Goal: Task Accomplishment & Management: Complete application form

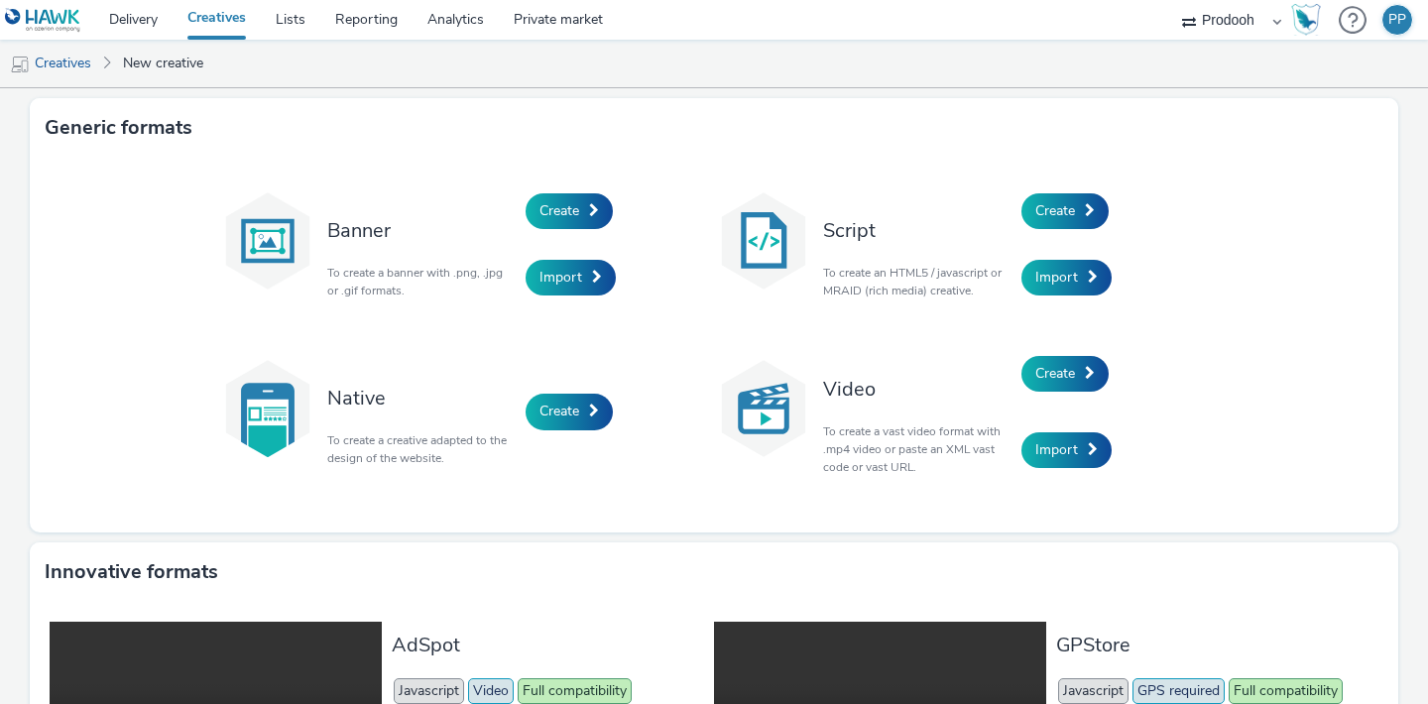
click at [233, 27] on link "Creatives" at bounding box center [217, 20] width 88 height 40
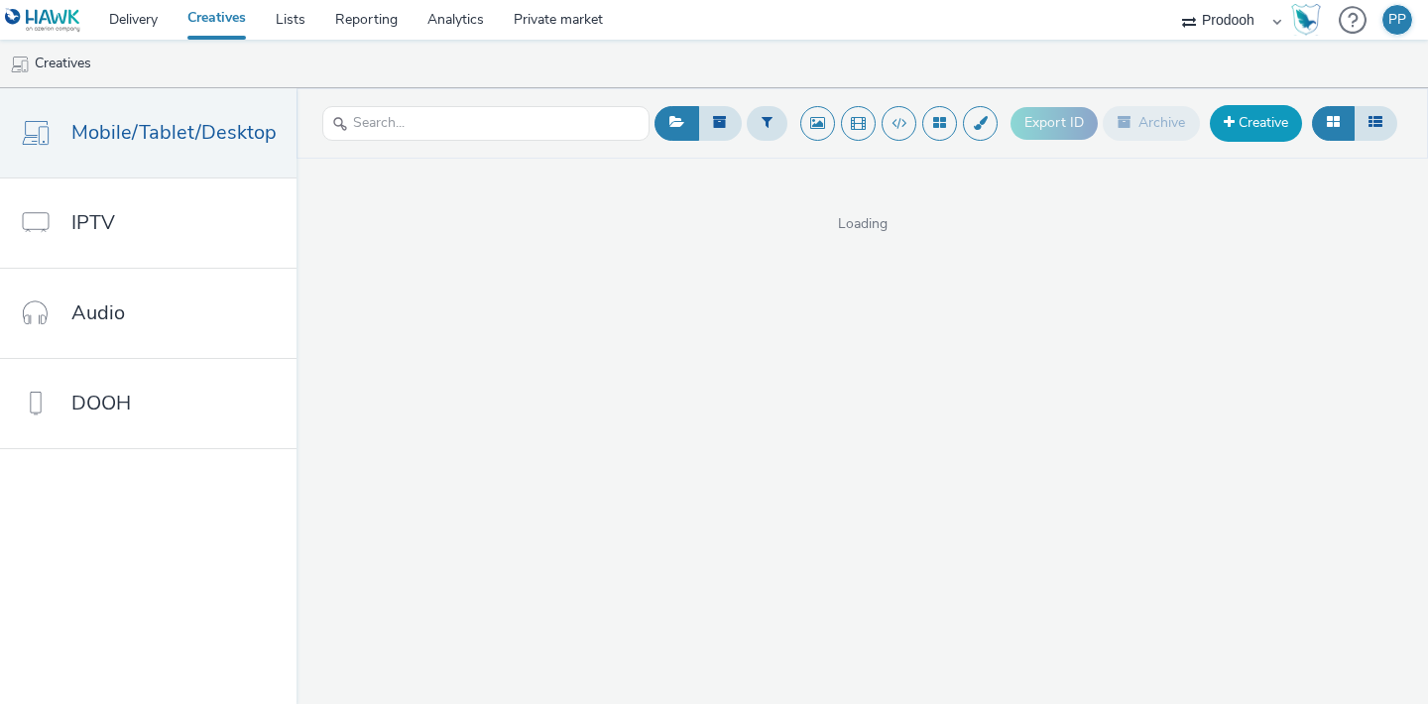
click at [1228, 110] on link "Creative" at bounding box center [1256, 123] width 92 height 36
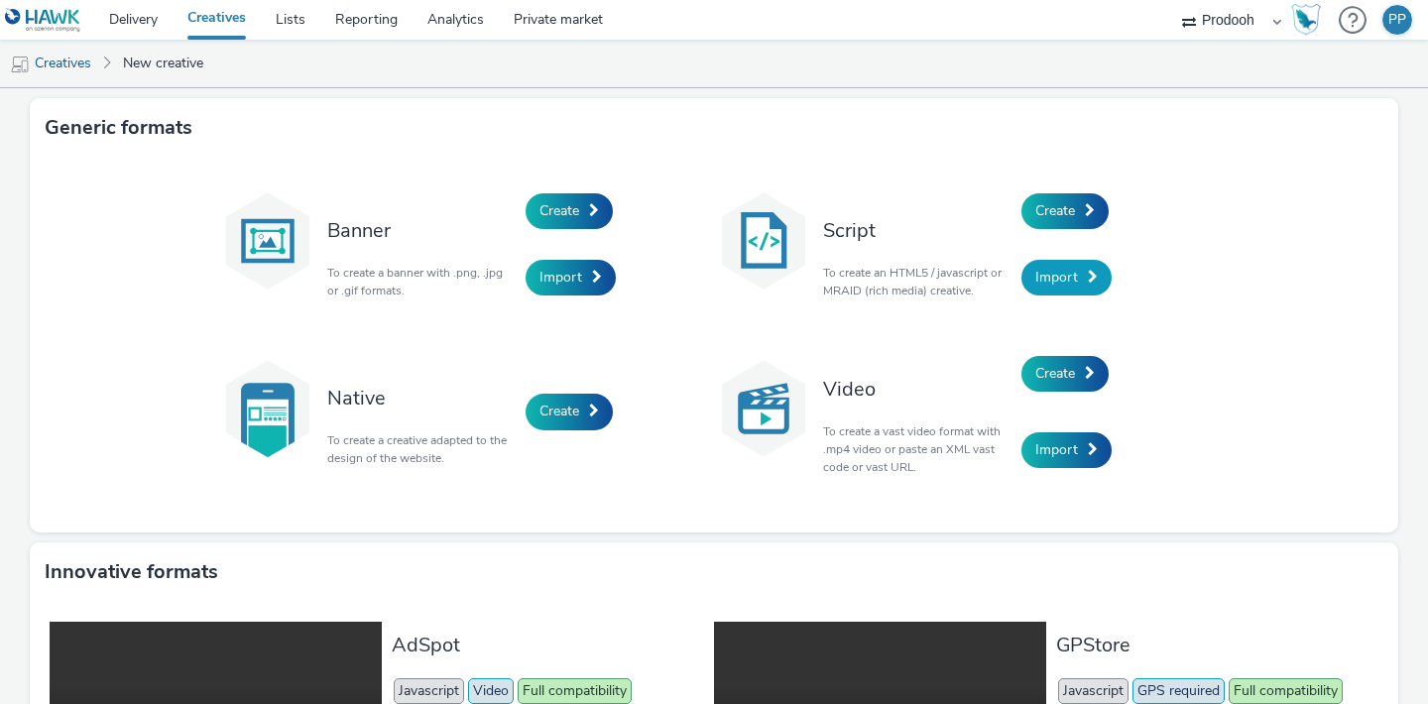
click at [1056, 269] on span "Import" at bounding box center [1056, 277] width 43 height 19
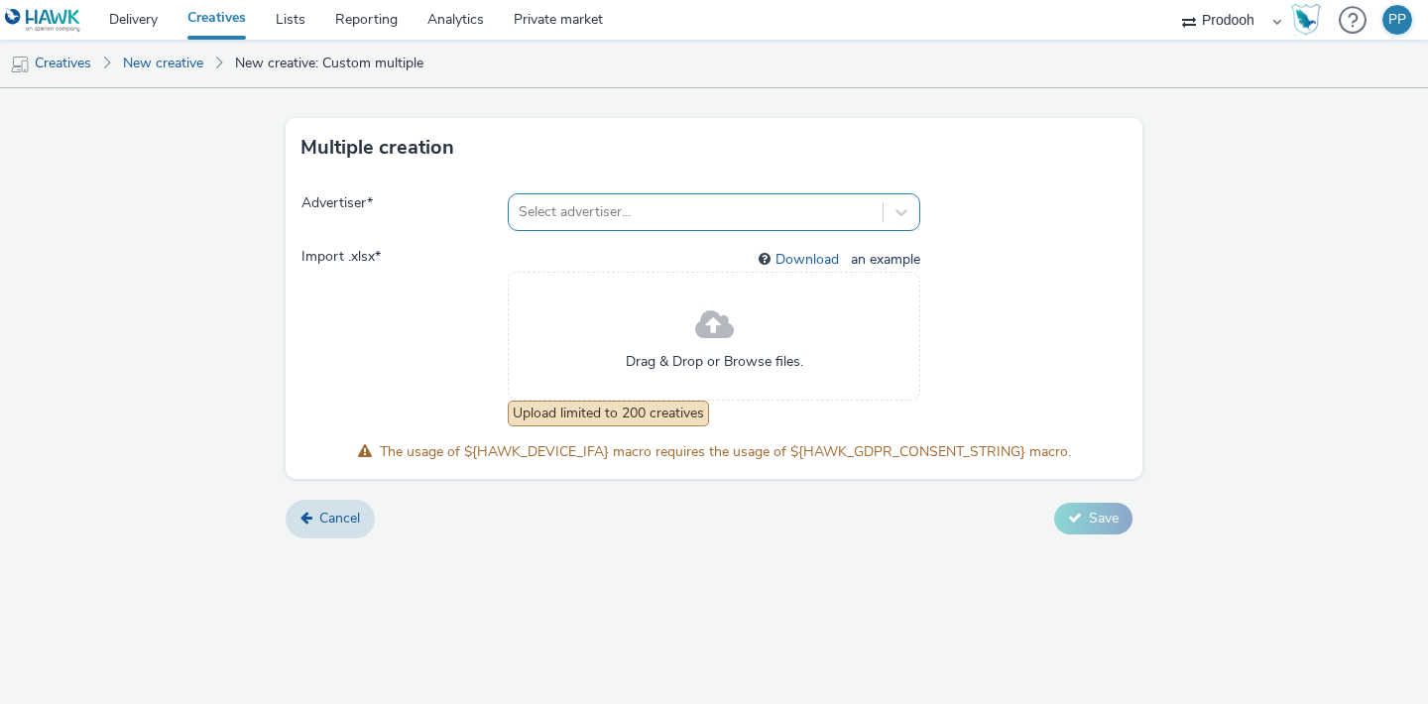
click at [707, 195] on div "Select advertiser..." at bounding box center [714, 212] width 412 height 38
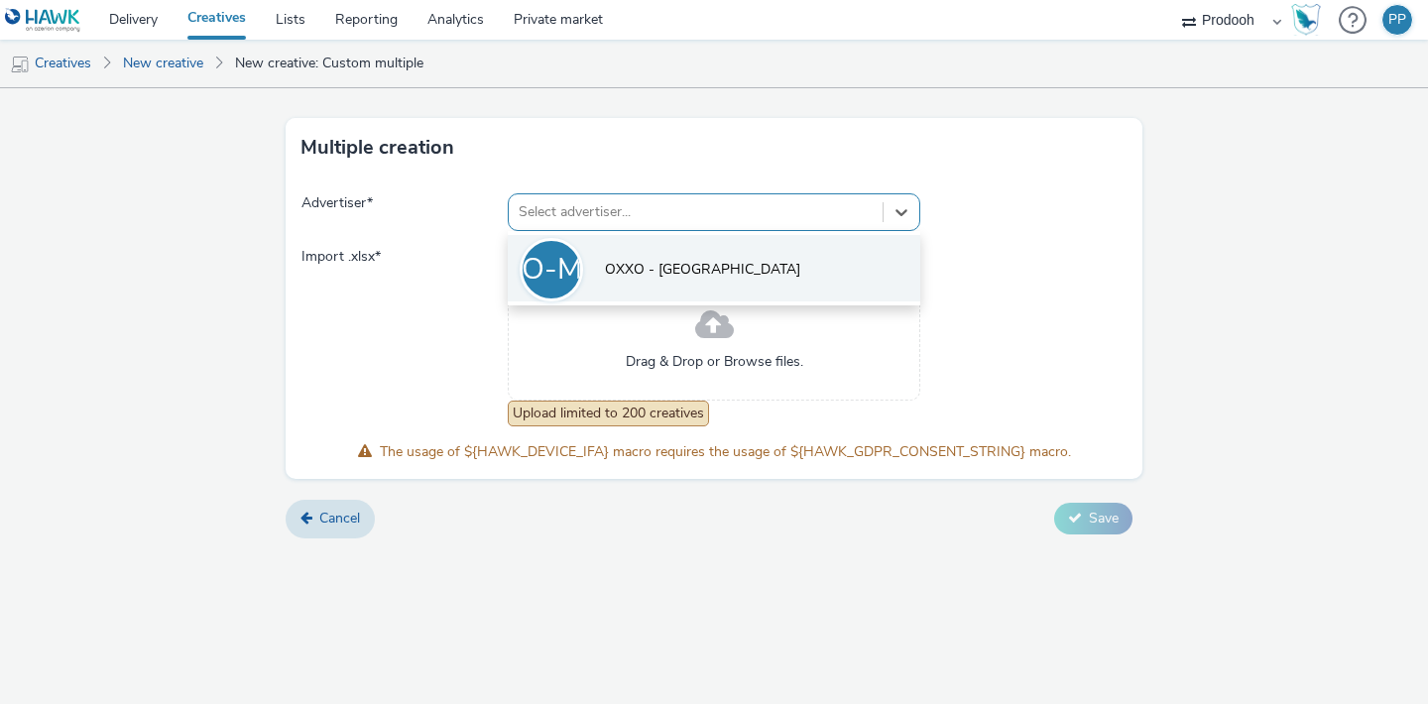
click at [680, 250] on li "O-M OXXO - [GEOGRAPHIC_DATA]" at bounding box center [714, 268] width 412 height 66
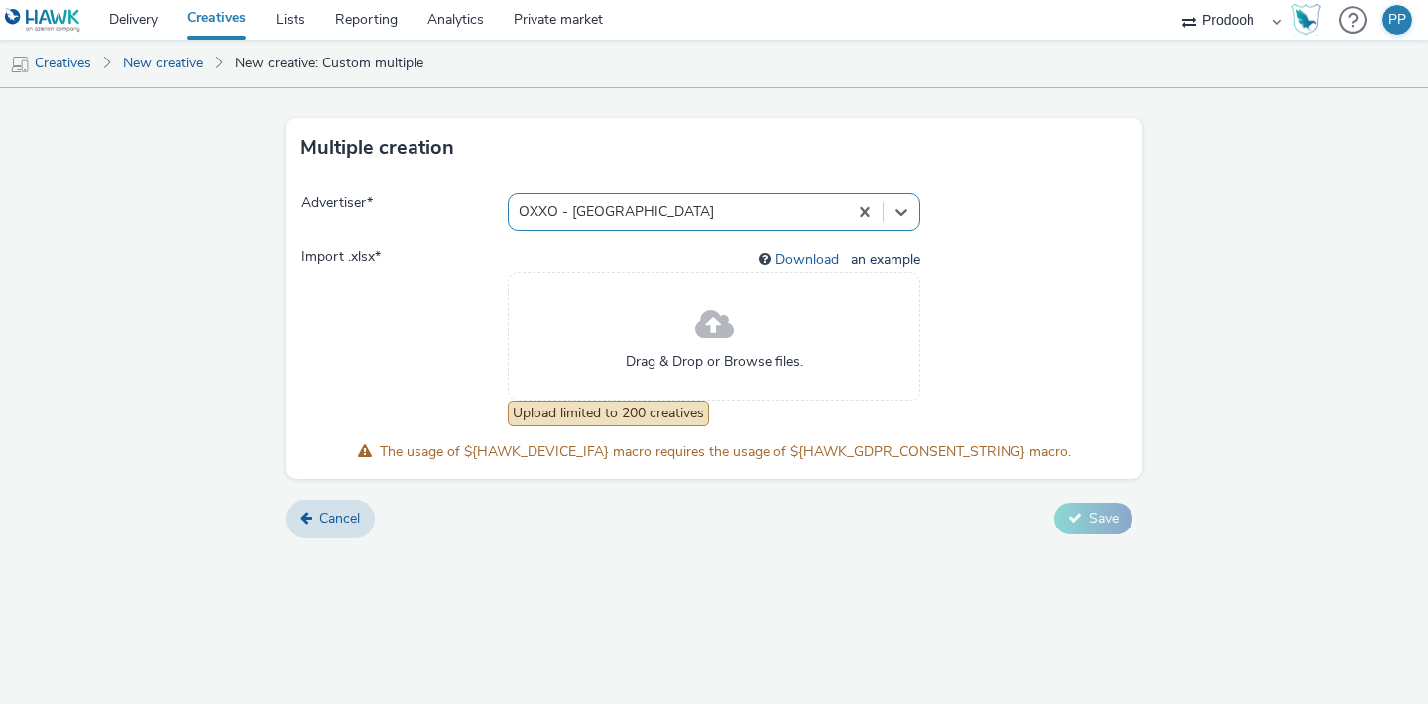
click at [637, 380] on div "Drag & Drop or Browse files." at bounding box center [714, 336] width 412 height 129
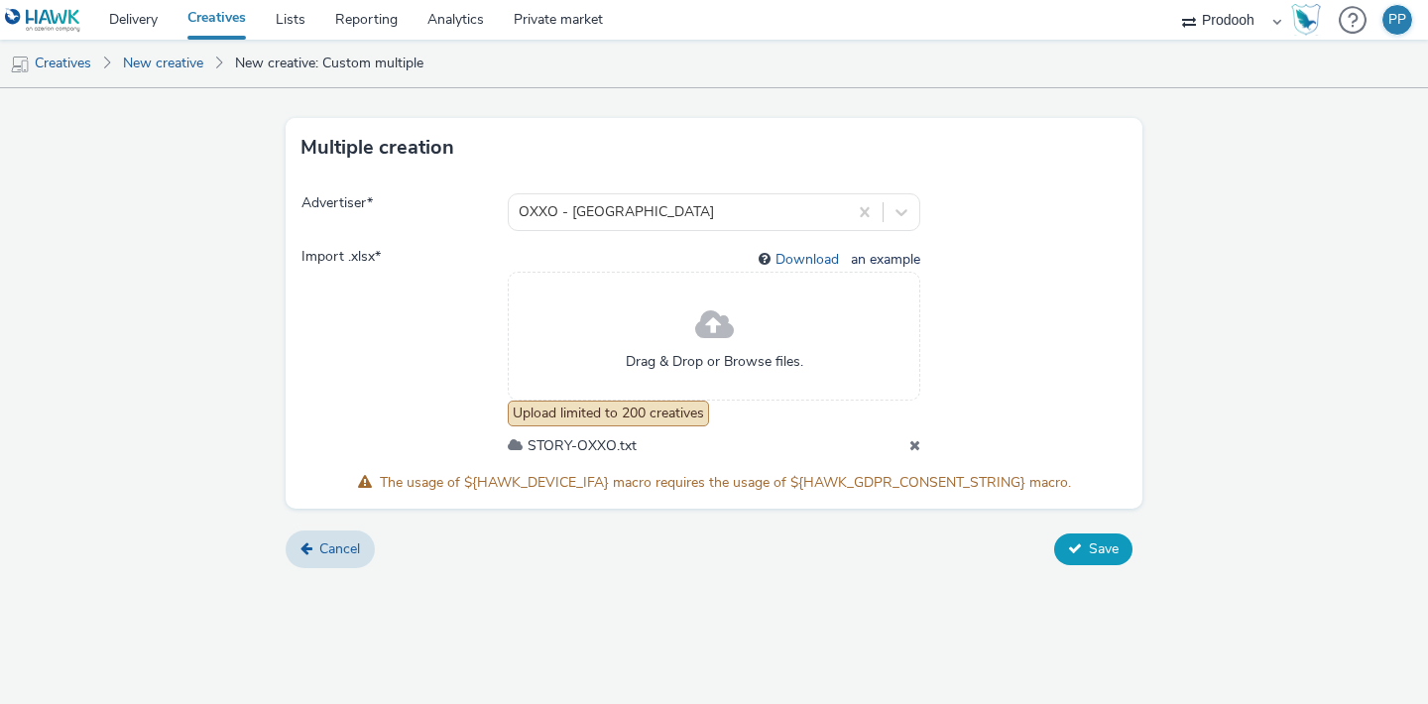
click at [1089, 556] on span "Save" at bounding box center [1104, 548] width 30 height 19
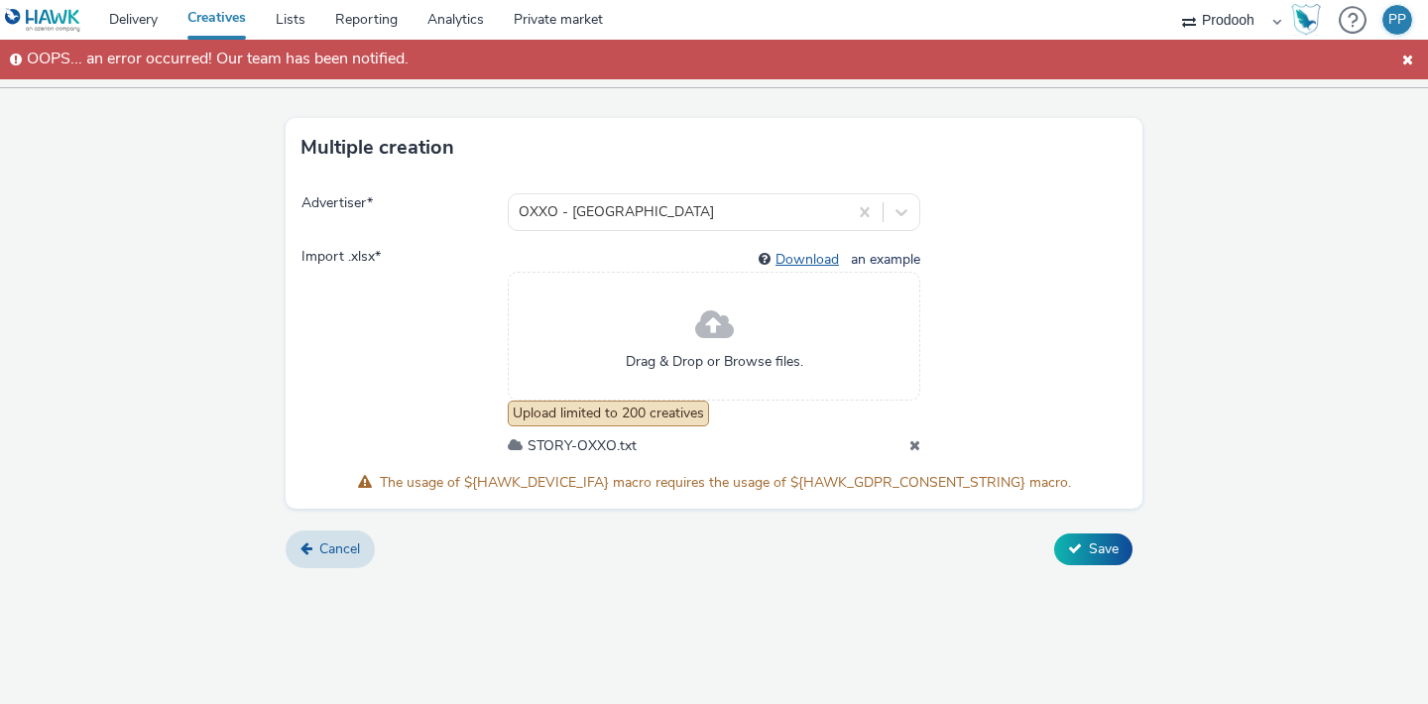
click at [831, 262] on link "Download" at bounding box center [810, 259] width 71 height 19
click at [145, 14] on link "Delivery" at bounding box center [133, 20] width 78 height 40
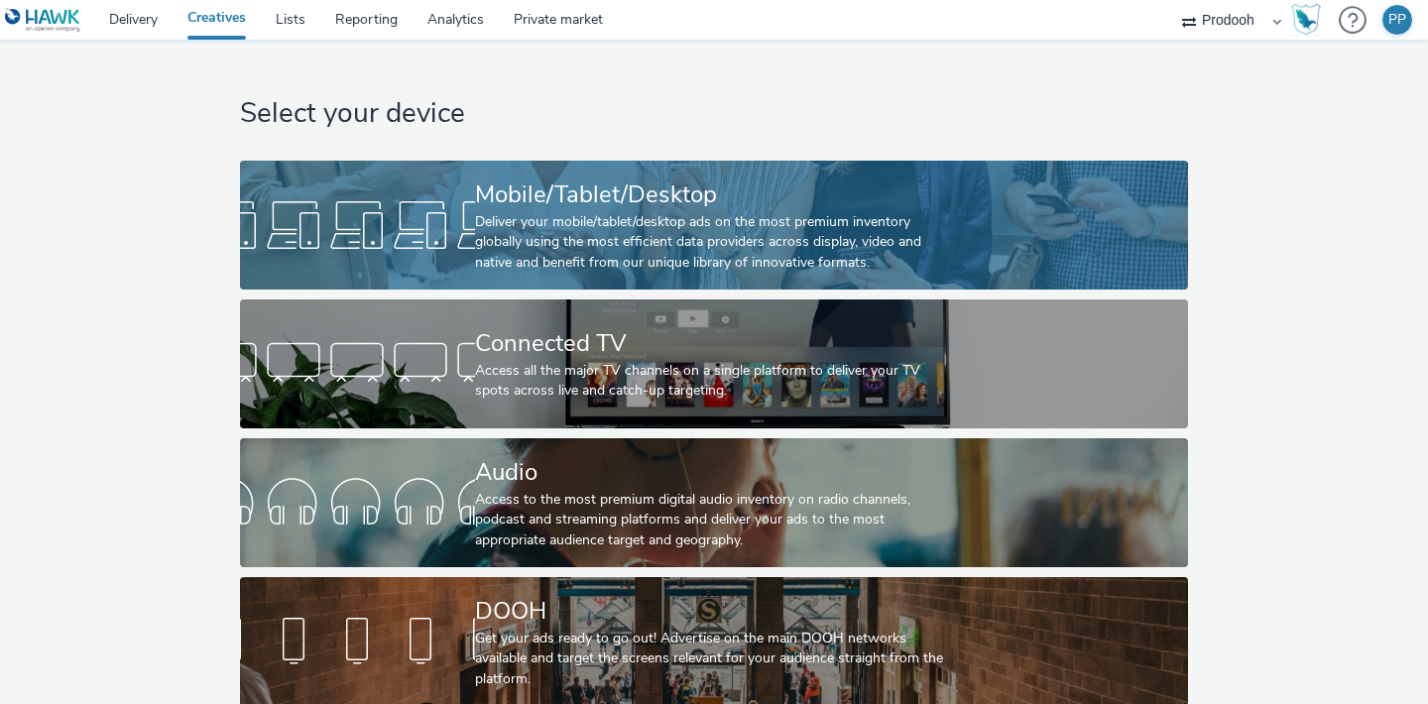
click at [922, 203] on div "Mobile/Tablet/Desktop" at bounding box center [710, 194] width 470 height 35
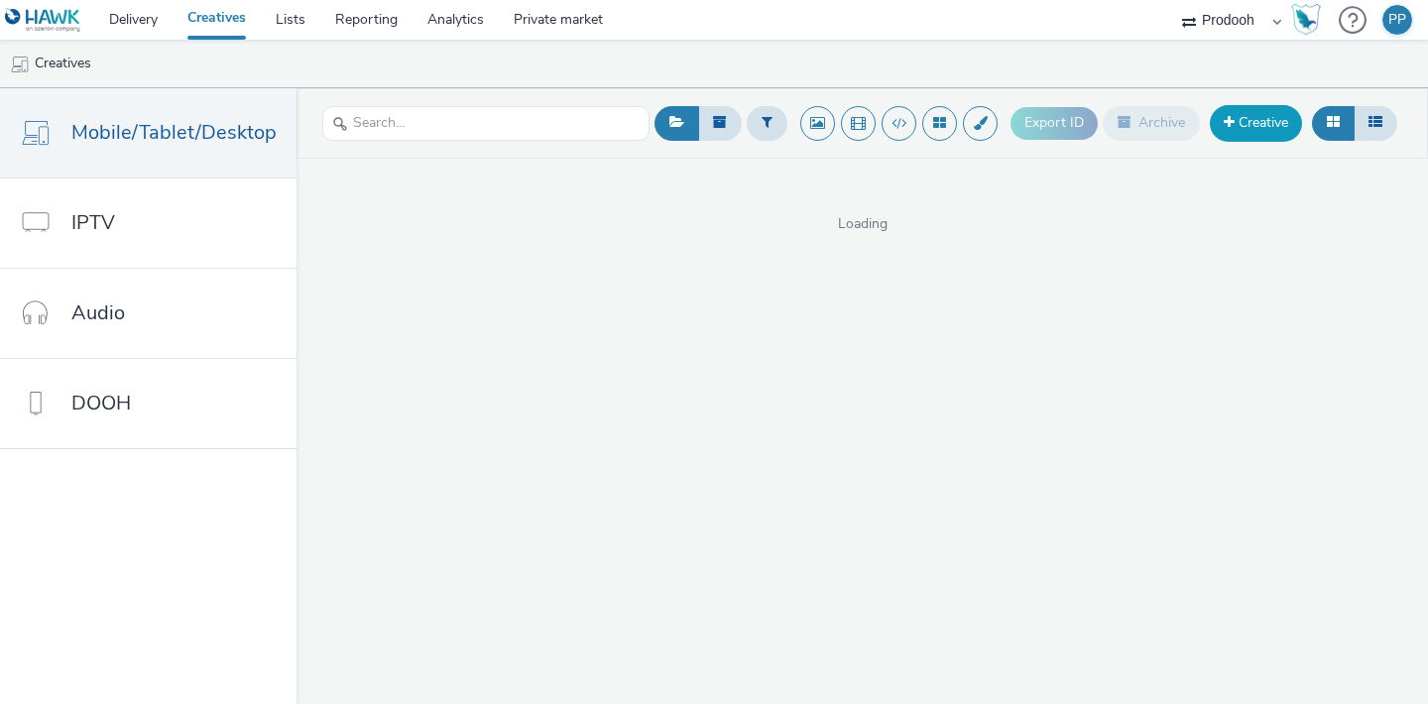
click at [1286, 133] on link "Creative" at bounding box center [1256, 123] width 92 height 36
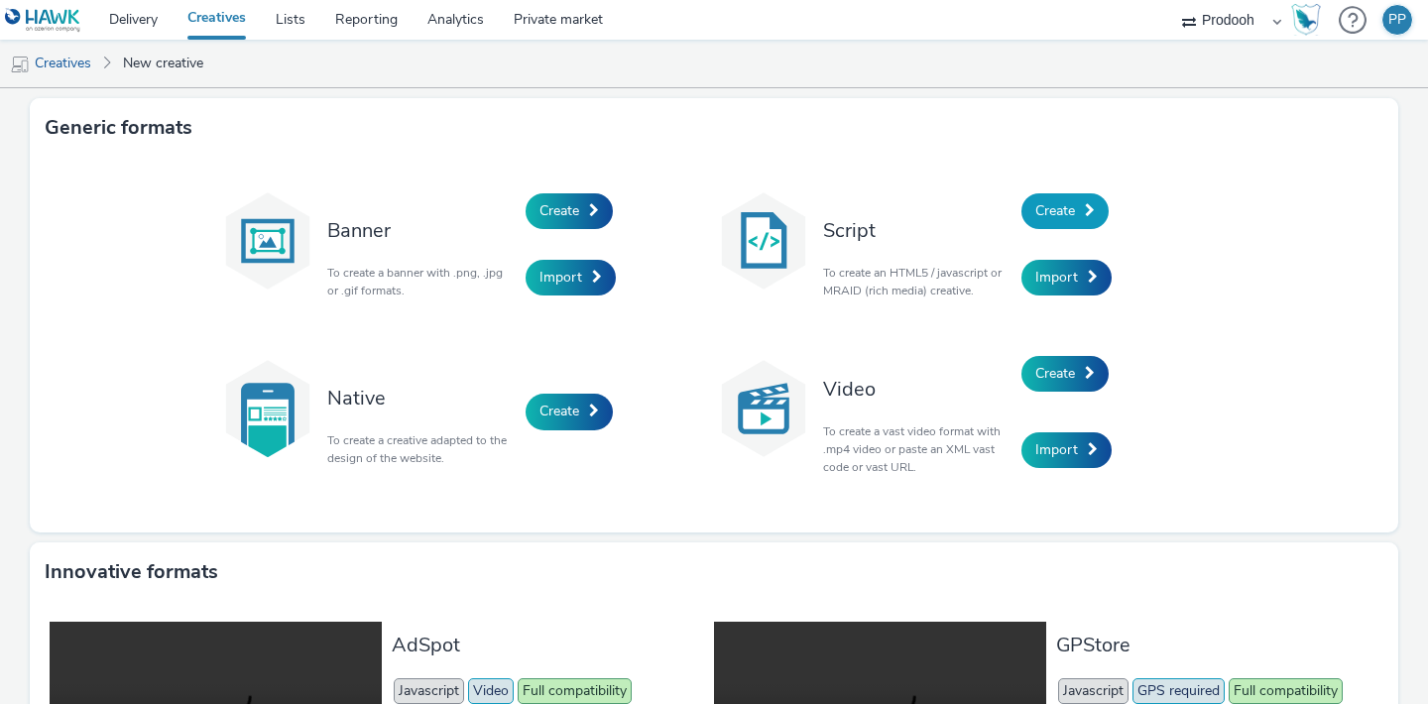
click at [1075, 215] on span "Create" at bounding box center [1055, 210] width 40 height 19
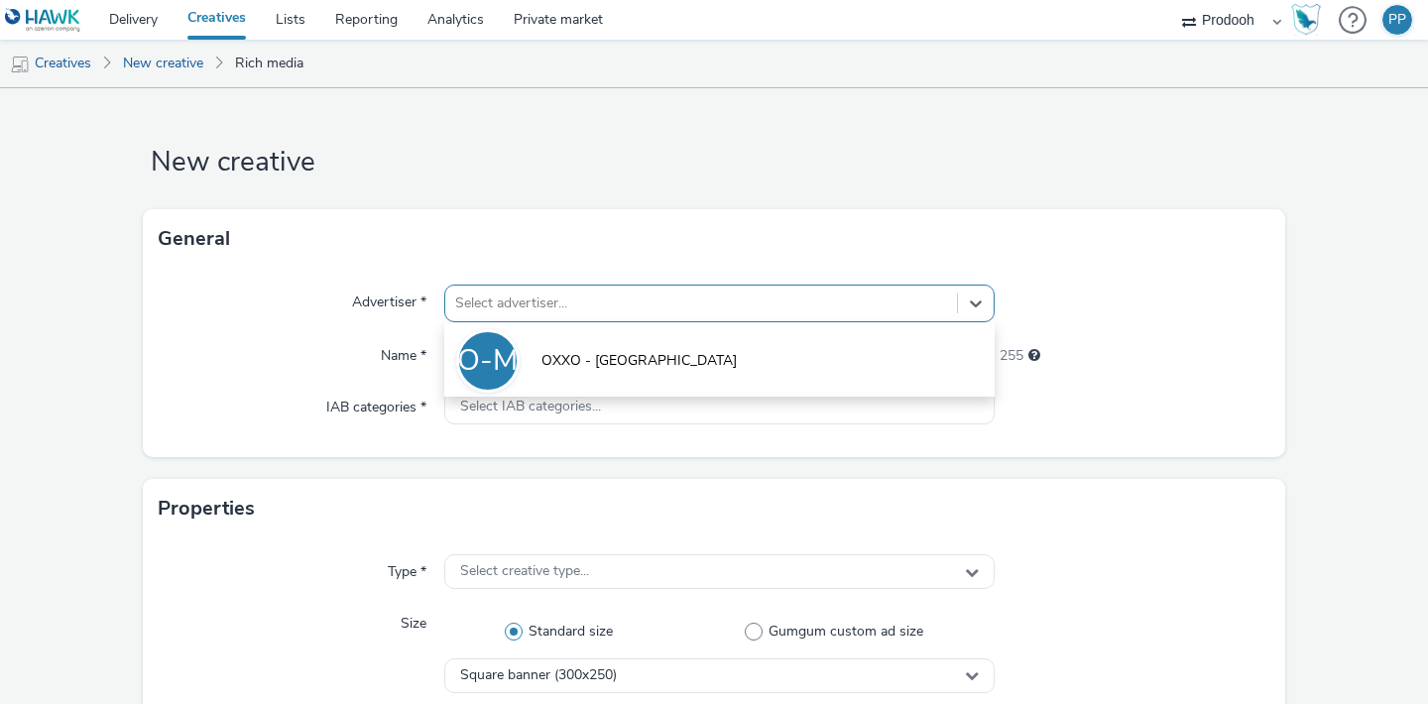
click at [714, 305] on div at bounding box center [701, 304] width 492 height 24
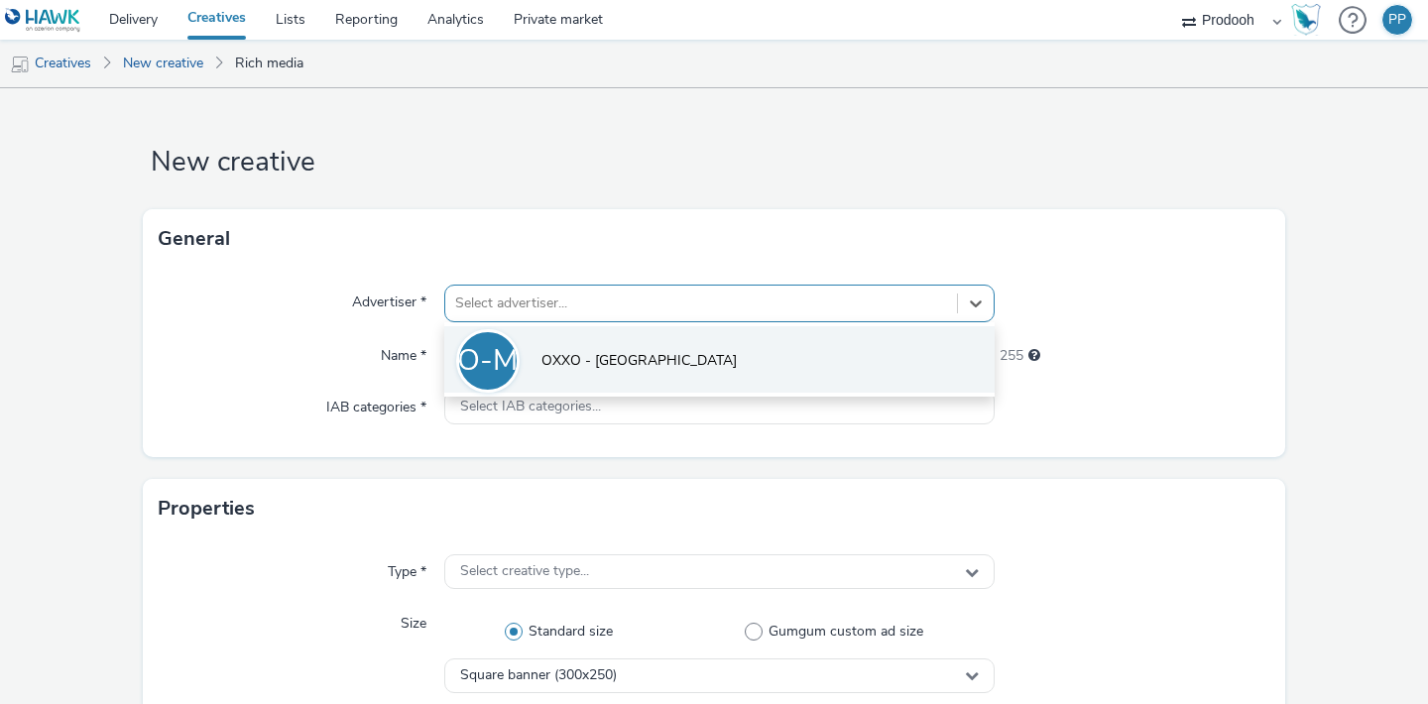
click at [694, 349] on li "O-M OXXO - [GEOGRAPHIC_DATA]" at bounding box center [719, 359] width 550 height 66
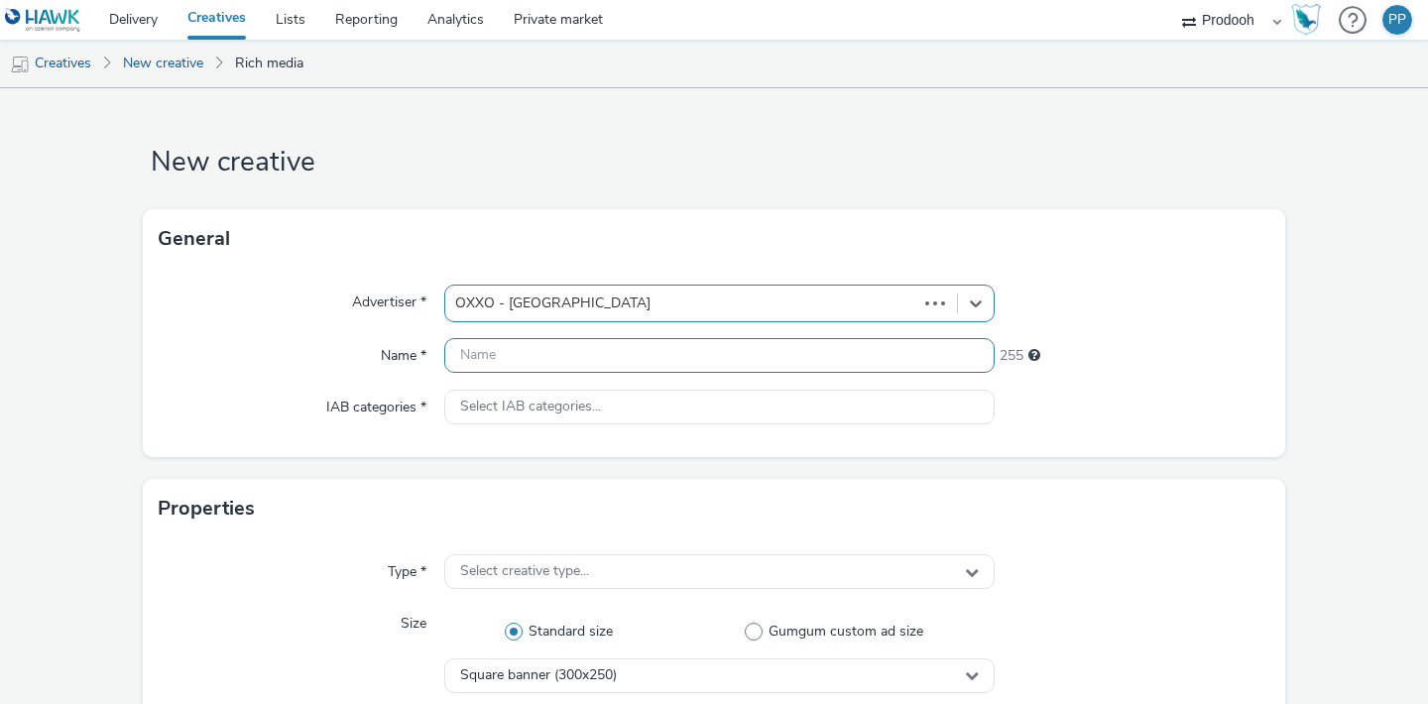
click at [679, 367] on input "text" at bounding box center [719, 355] width 550 height 35
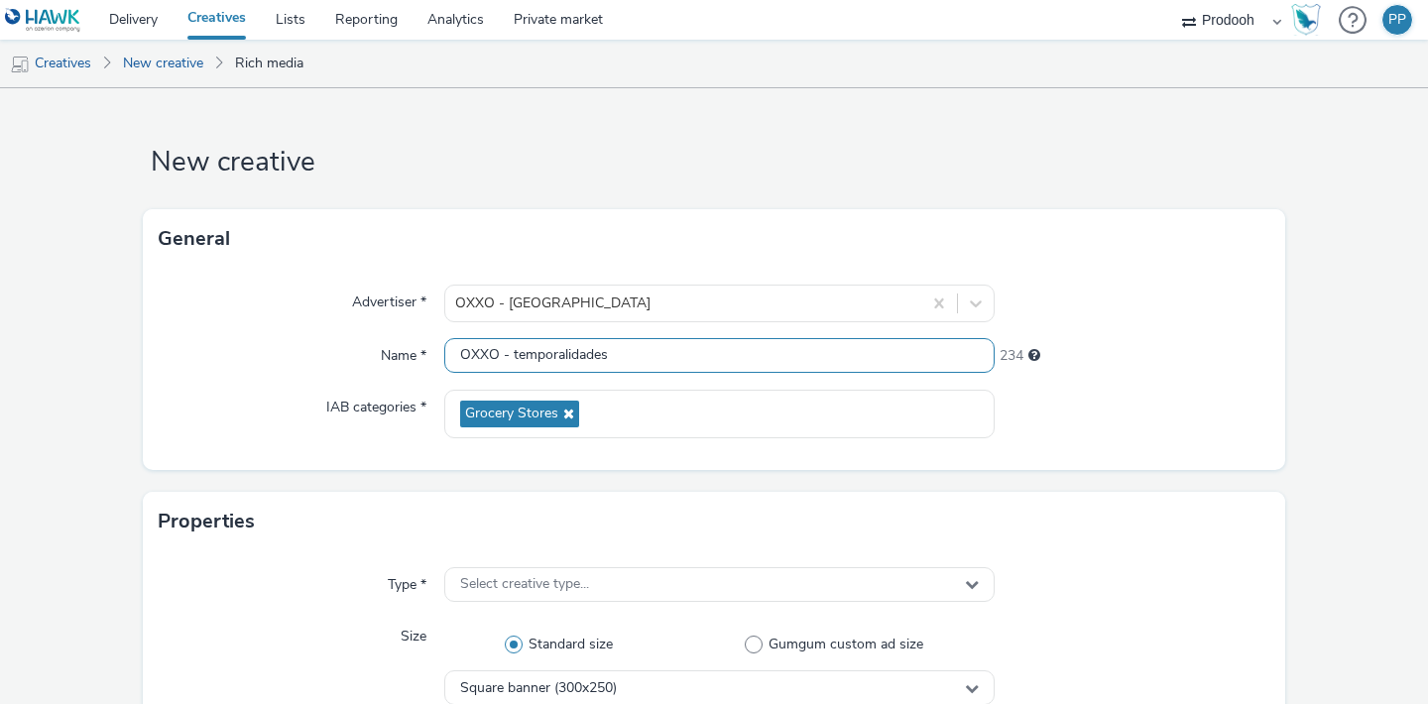
click at [652, 354] on input "OXXO - temporalidades" at bounding box center [719, 355] width 550 height 35
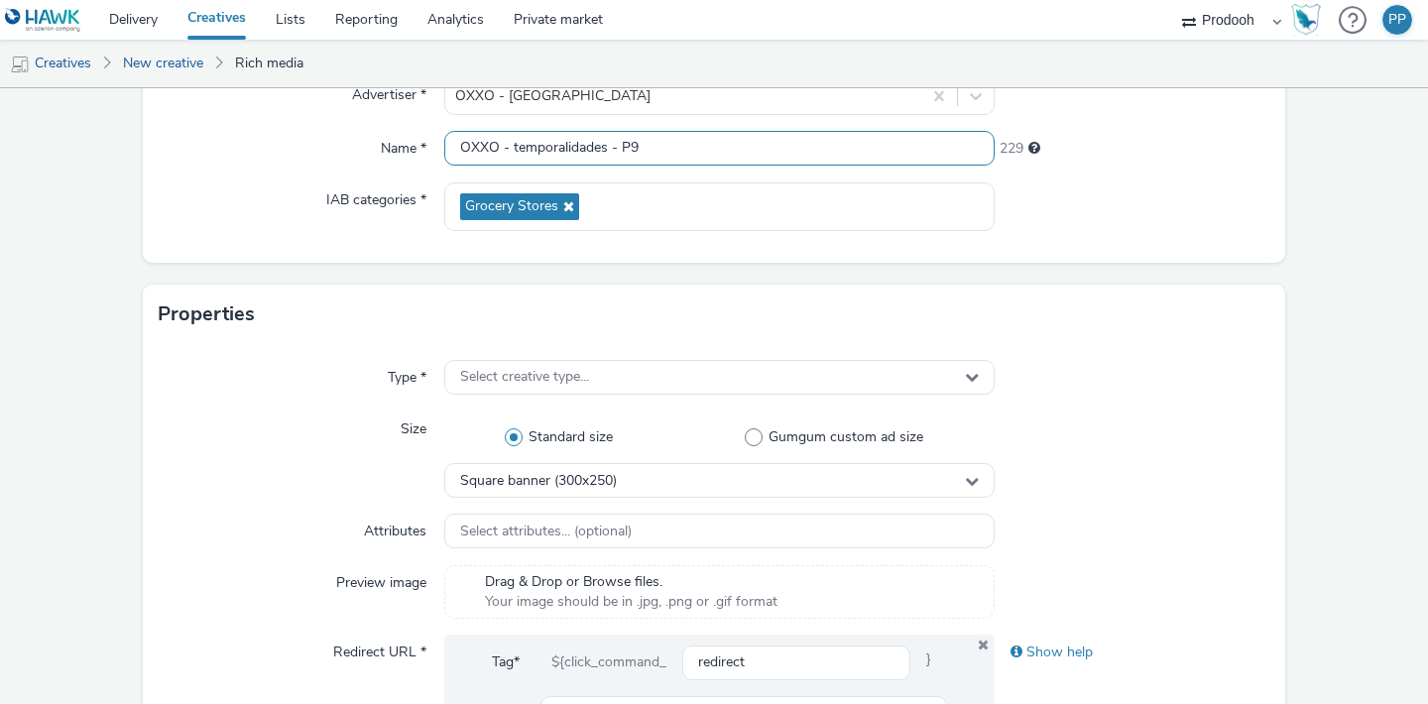
scroll to position [229, 0]
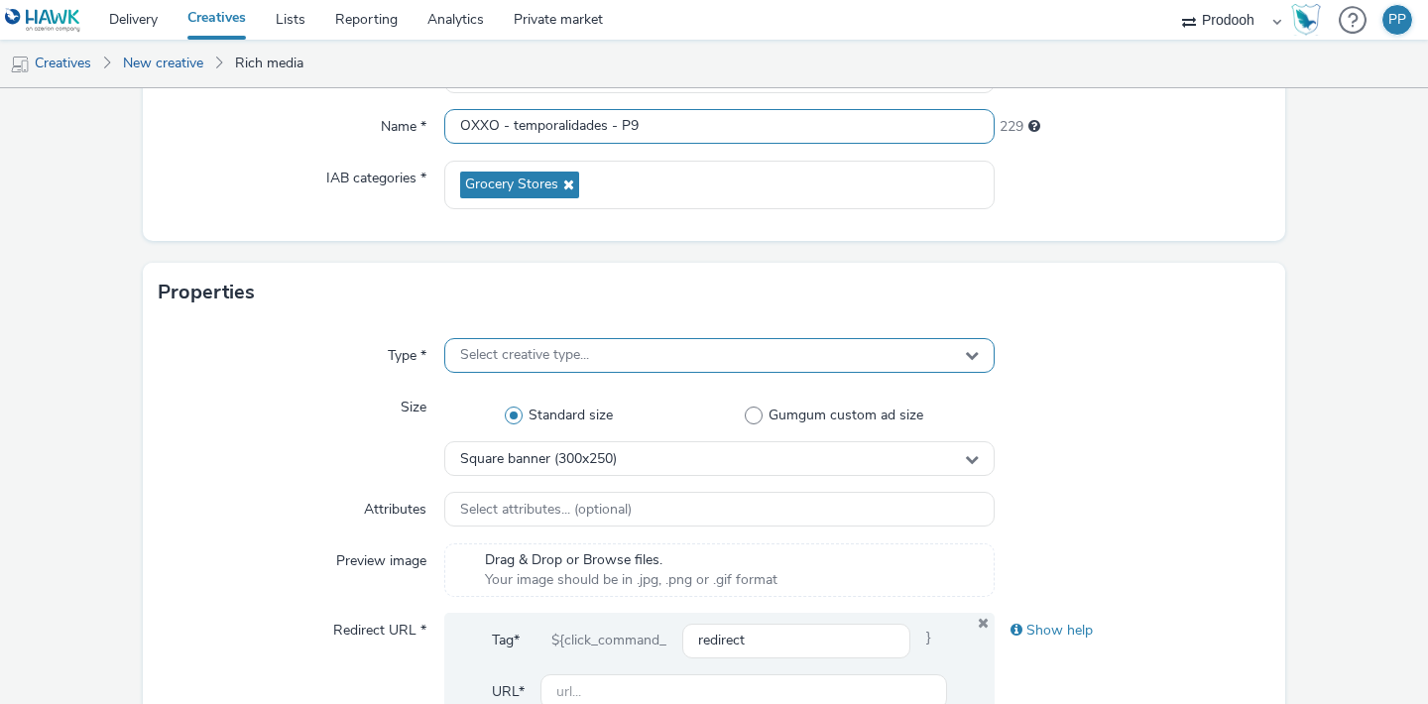
type input "OXXO - temporalidades - P9"
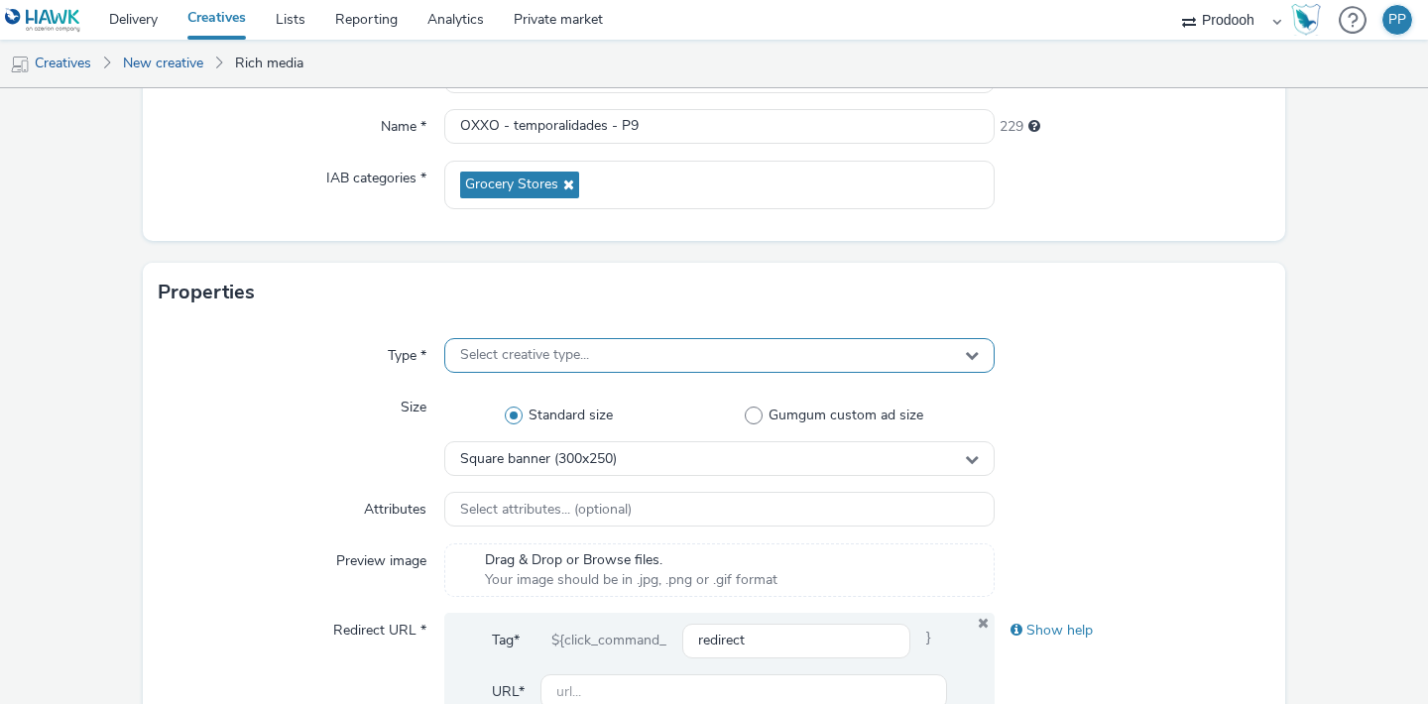
click at [631, 357] on div "Select creative type..." at bounding box center [719, 355] width 550 height 35
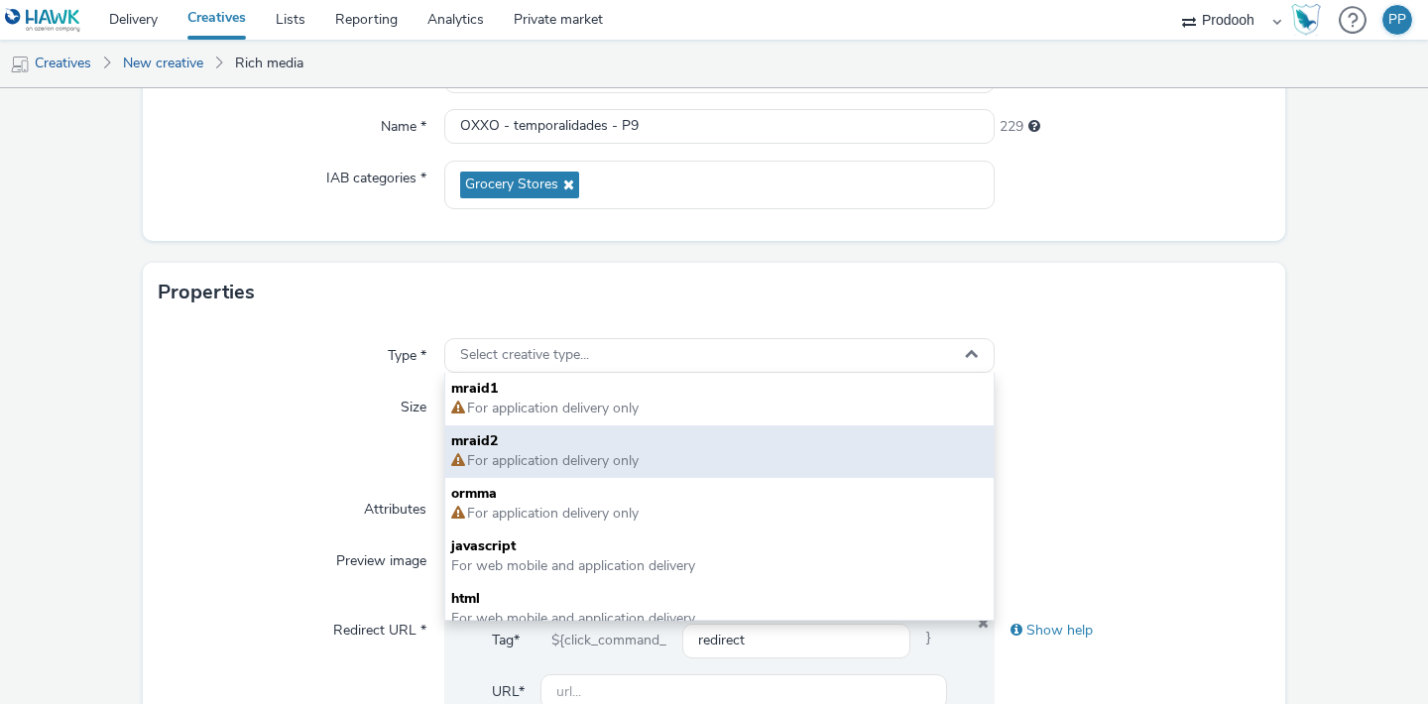
scroll to position [14, 0]
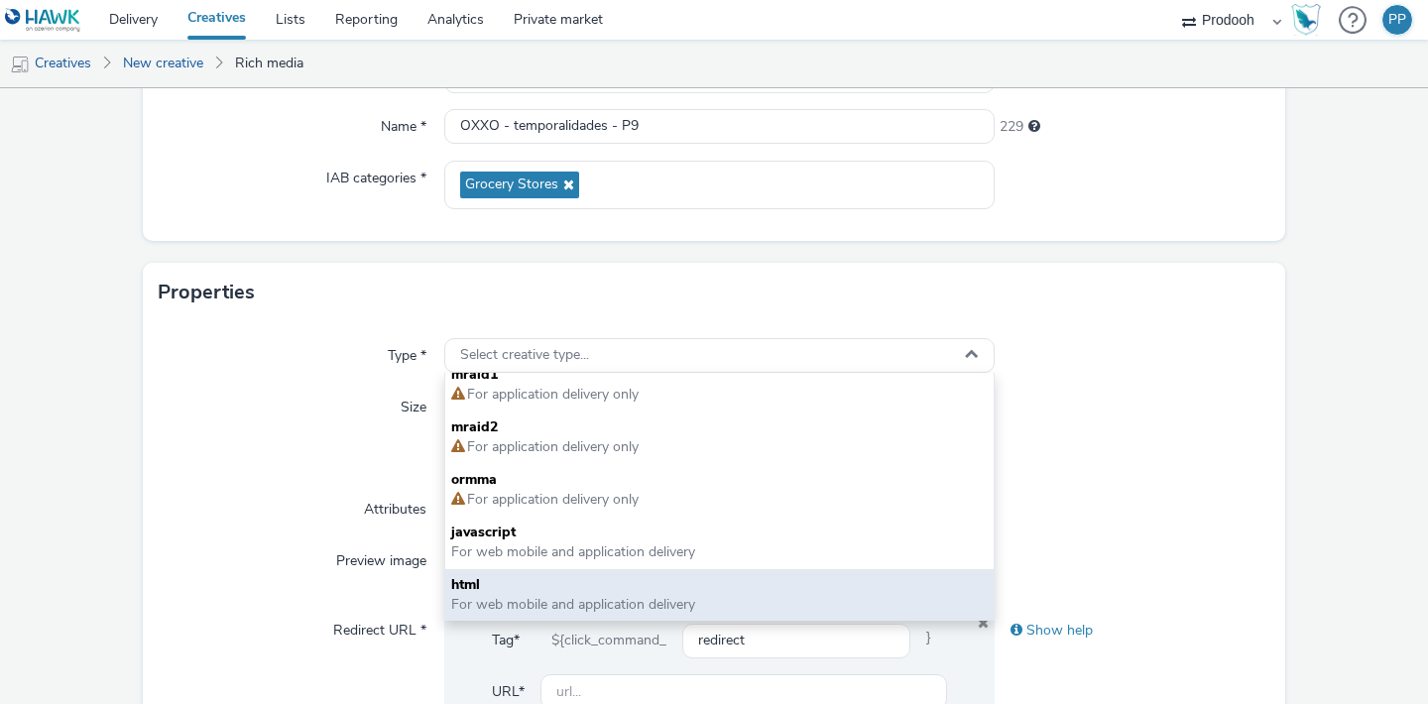
click at [554, 582] on span "html" at bounding box center [719, 585] width 536 height 20
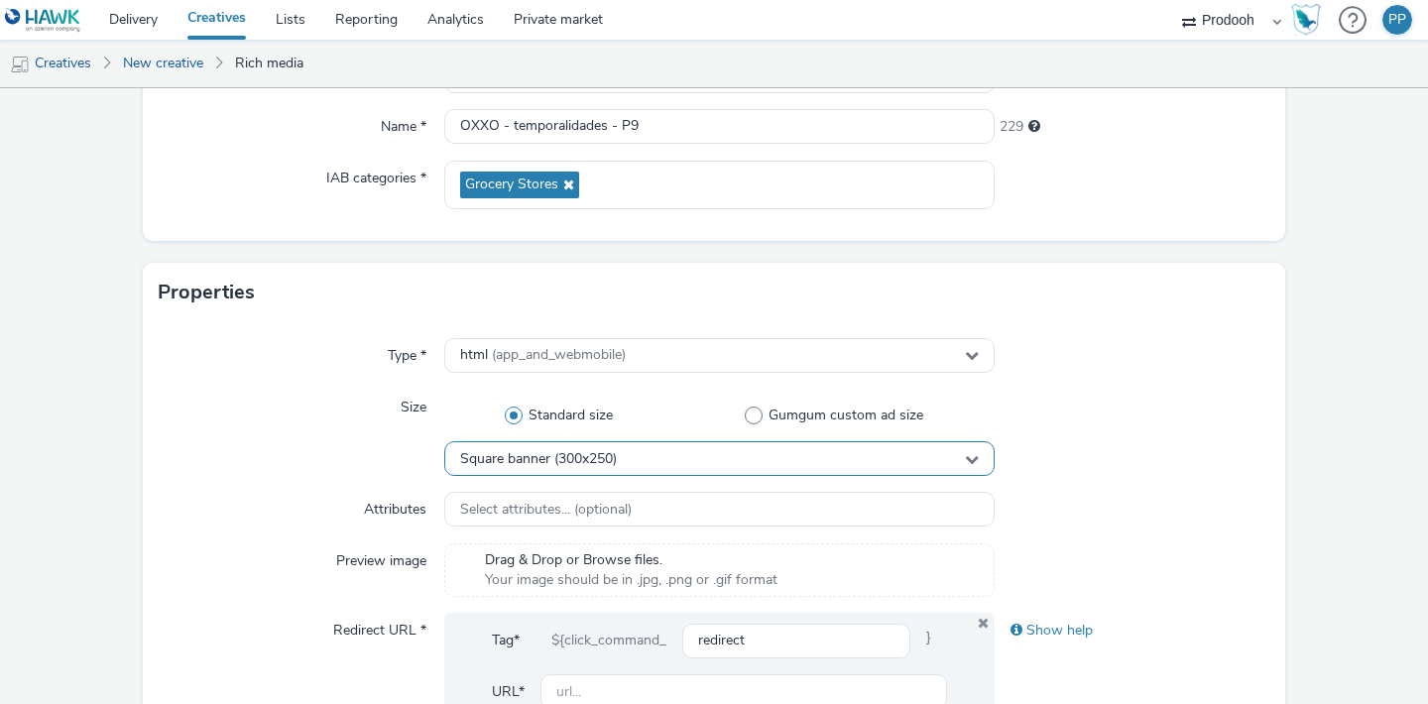
click at [620, 462] on div "Square banner (300x250)" at bounding box center [719, 458] width 550 height 35
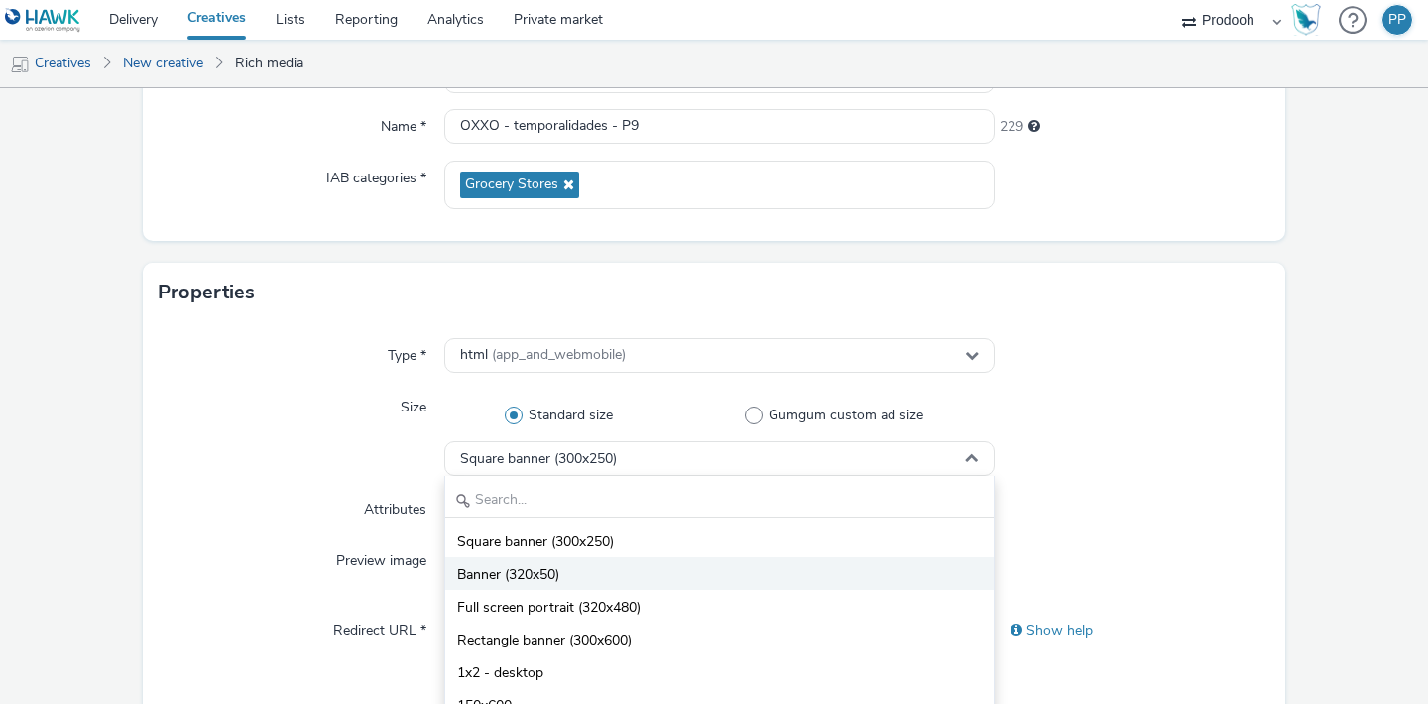
scroll to position [13, 0]
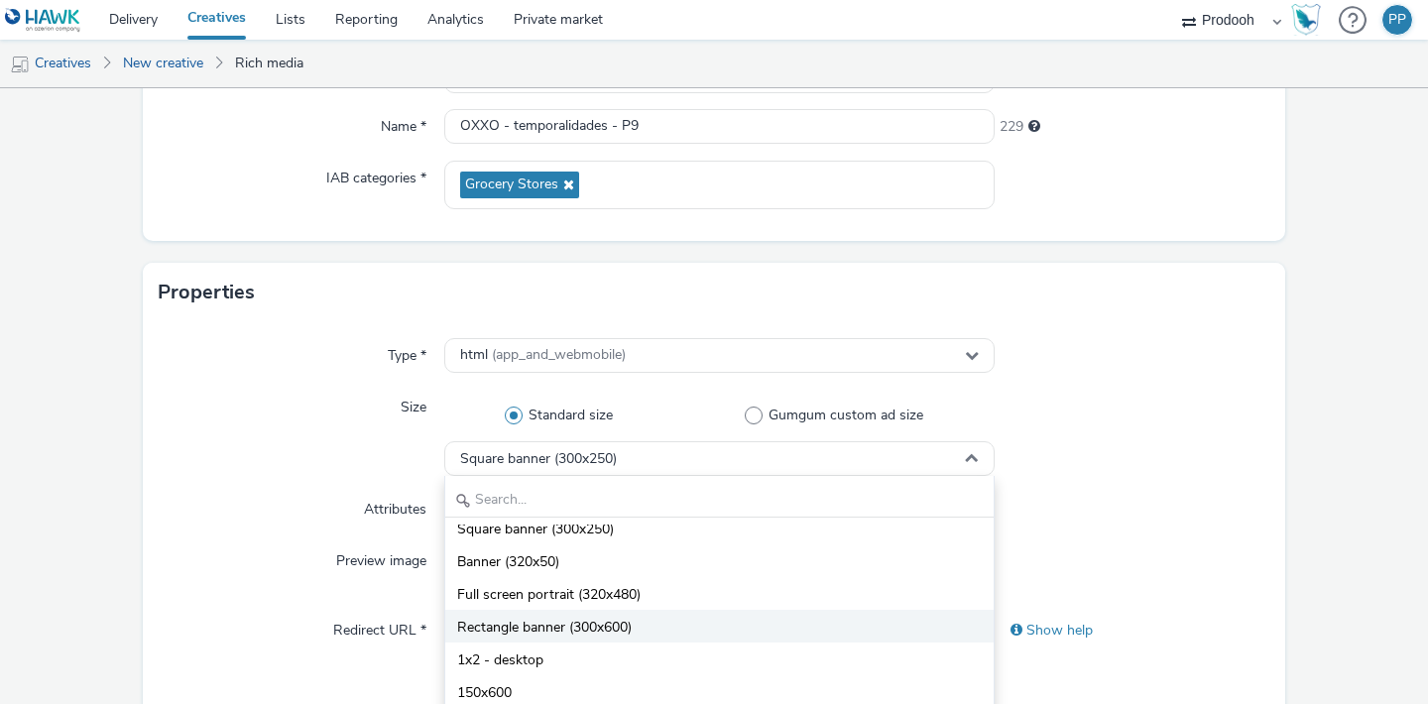
click at [578, 614] on li "Rectangle banner (300x600)" at bounding box center [719, 626] width 548 height 33
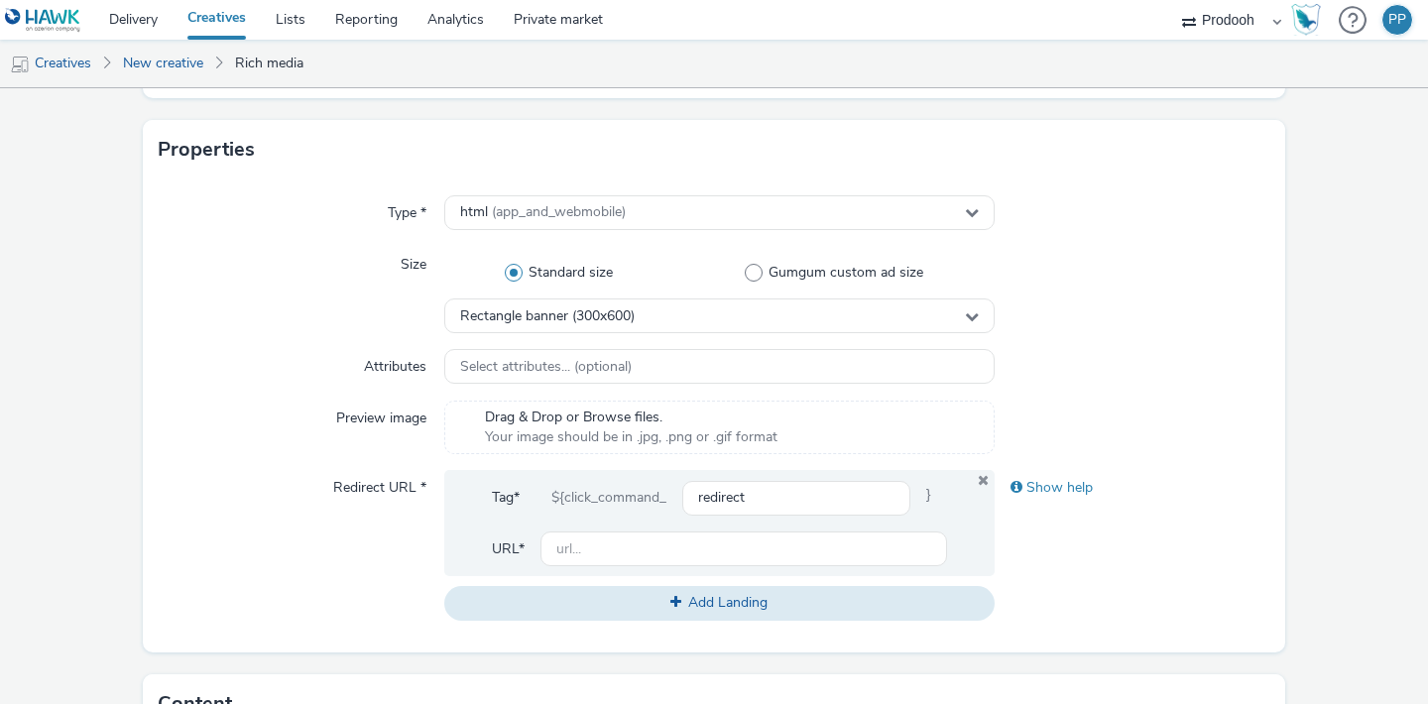
scroll to position [396, 0]
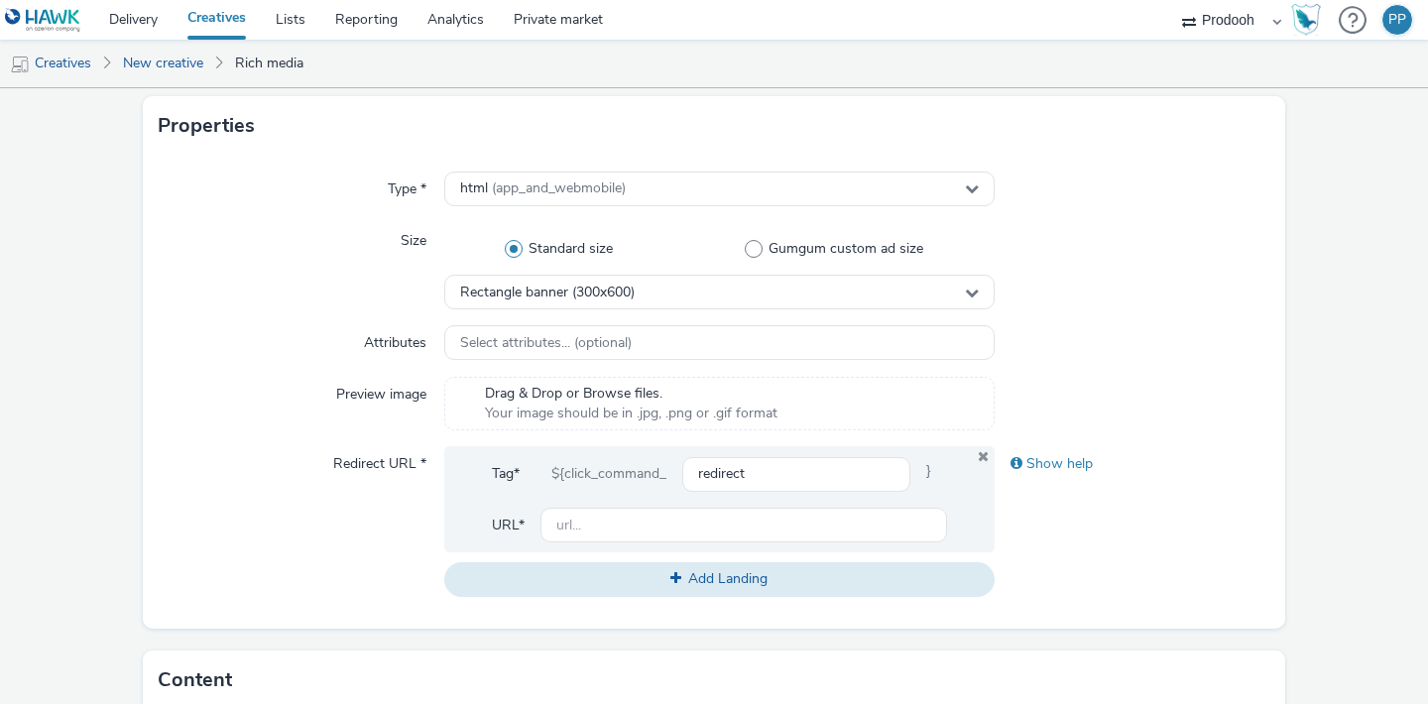
click at [544, 388] on span "Drag & Drop or Browse files." at bounding box center [631, 394] width 293 height 20
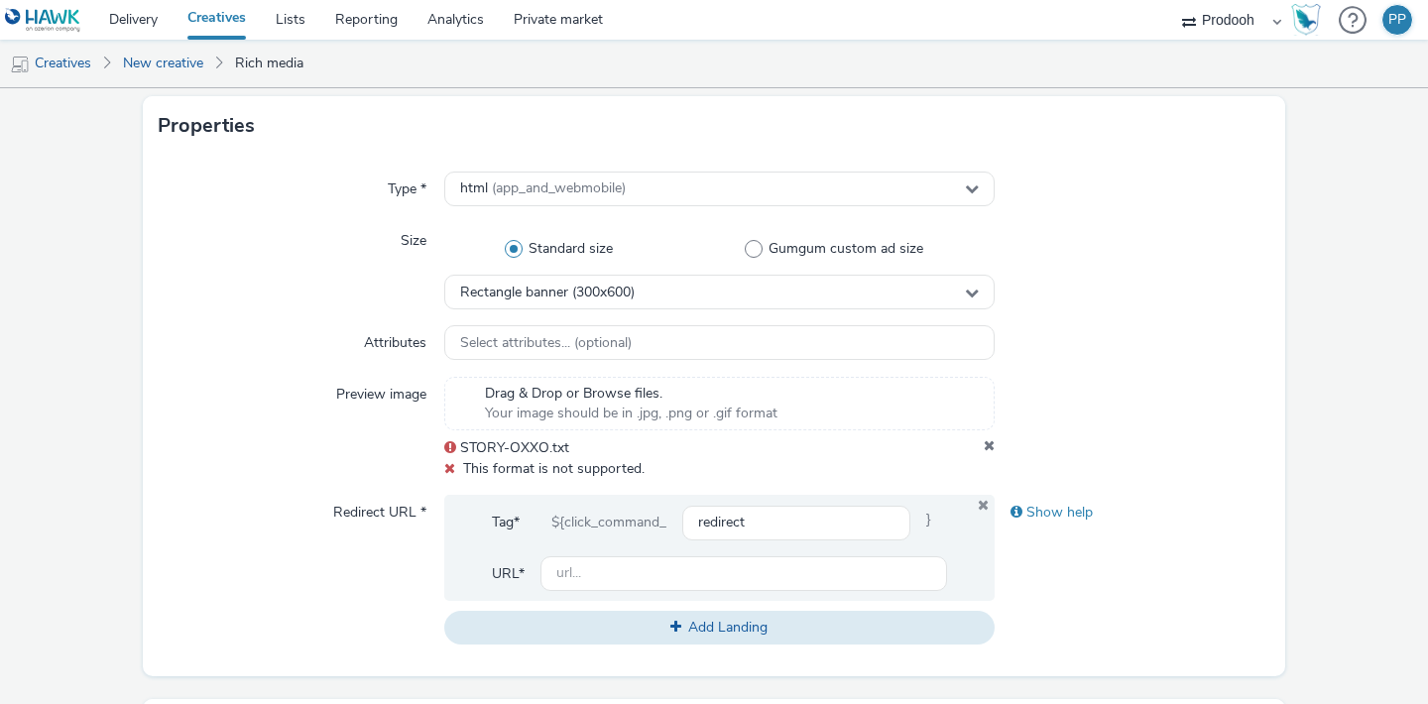
click at [986, 446] on icon at bounding box center [989, 448] width 11 height 20
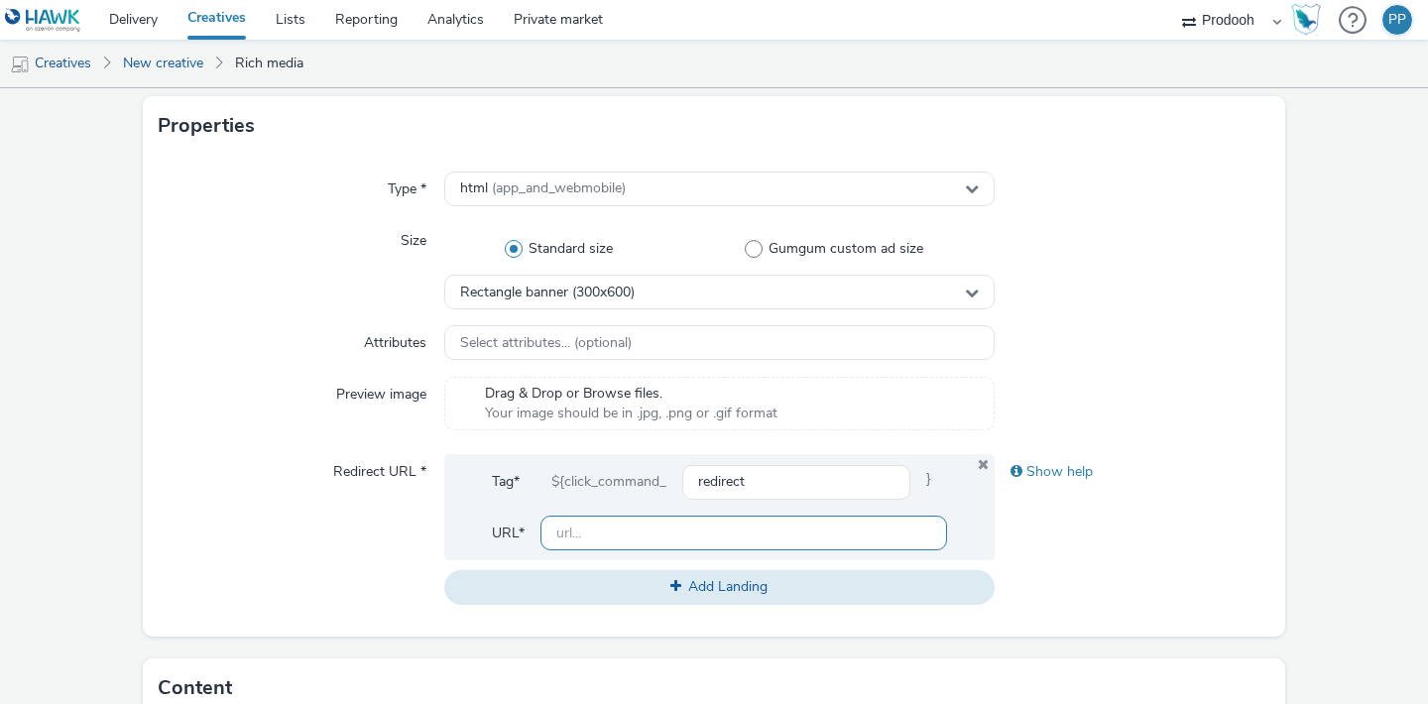
click at [708, 526] on input "text" at bounding box center [743, 533] width 407 height 35
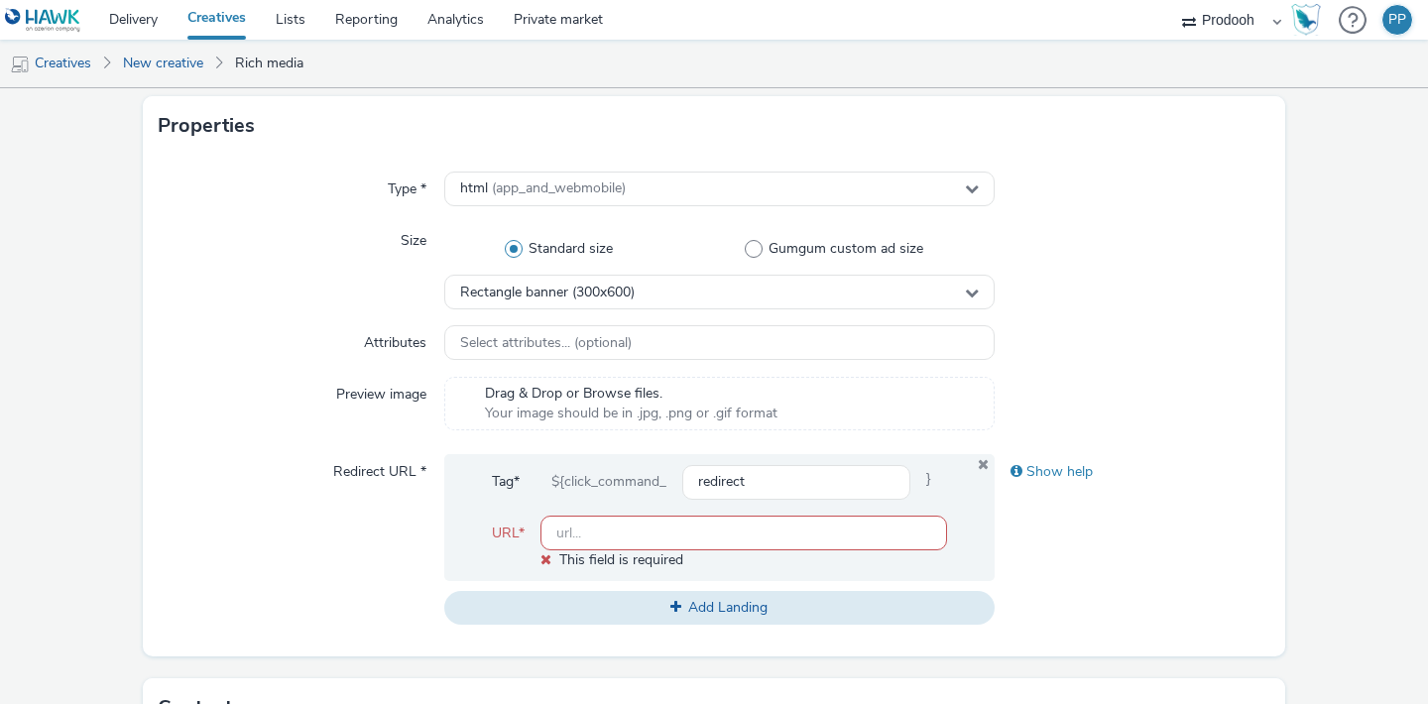
paste input "https://www.oxxo.com/paratodastusreuniones?utm_source=paid&utm_medium=rich-medi…"
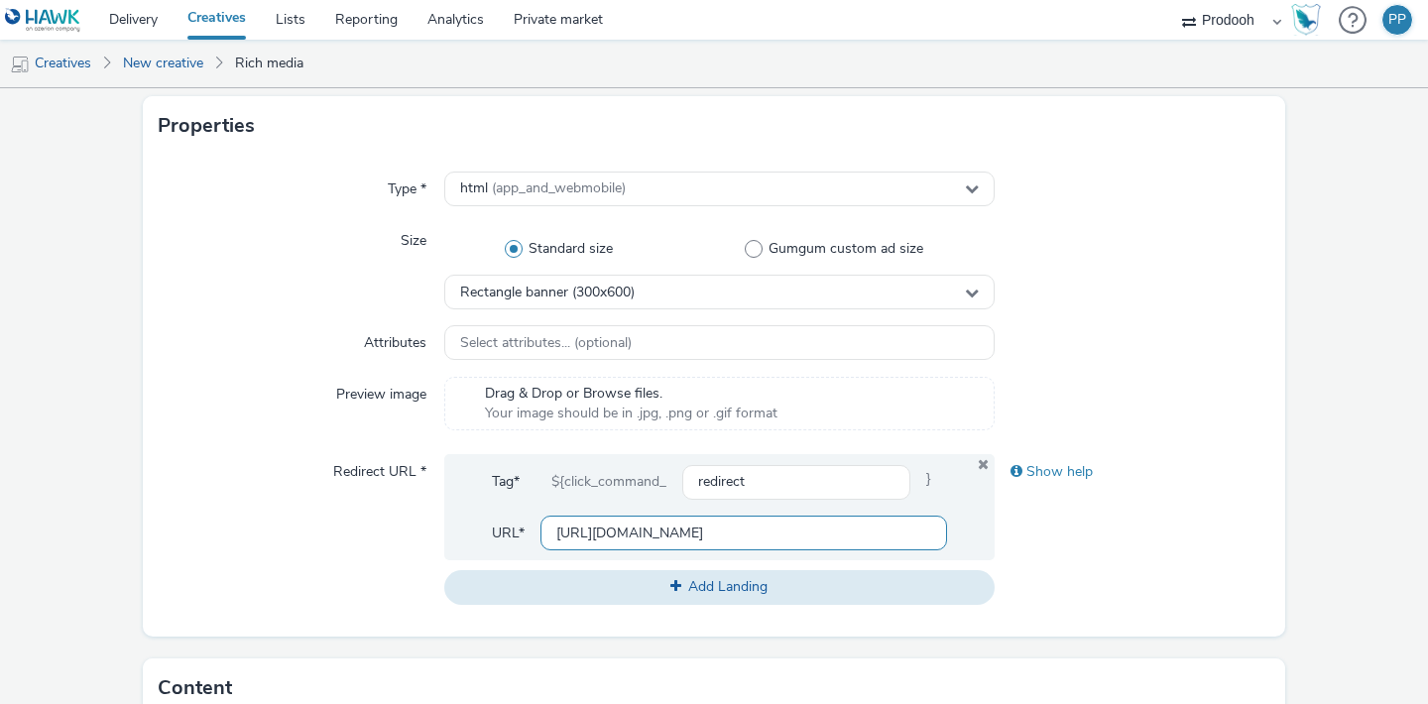
scroll to position [0, 0]
type input "https://www.oxxo.com/paratodastusreuniones?utm_source=paid&utm_medium=rich-medi…"
click at [350, 543] on div "Redirect URL *" at bounding box center [302, 529] width 286 height 150
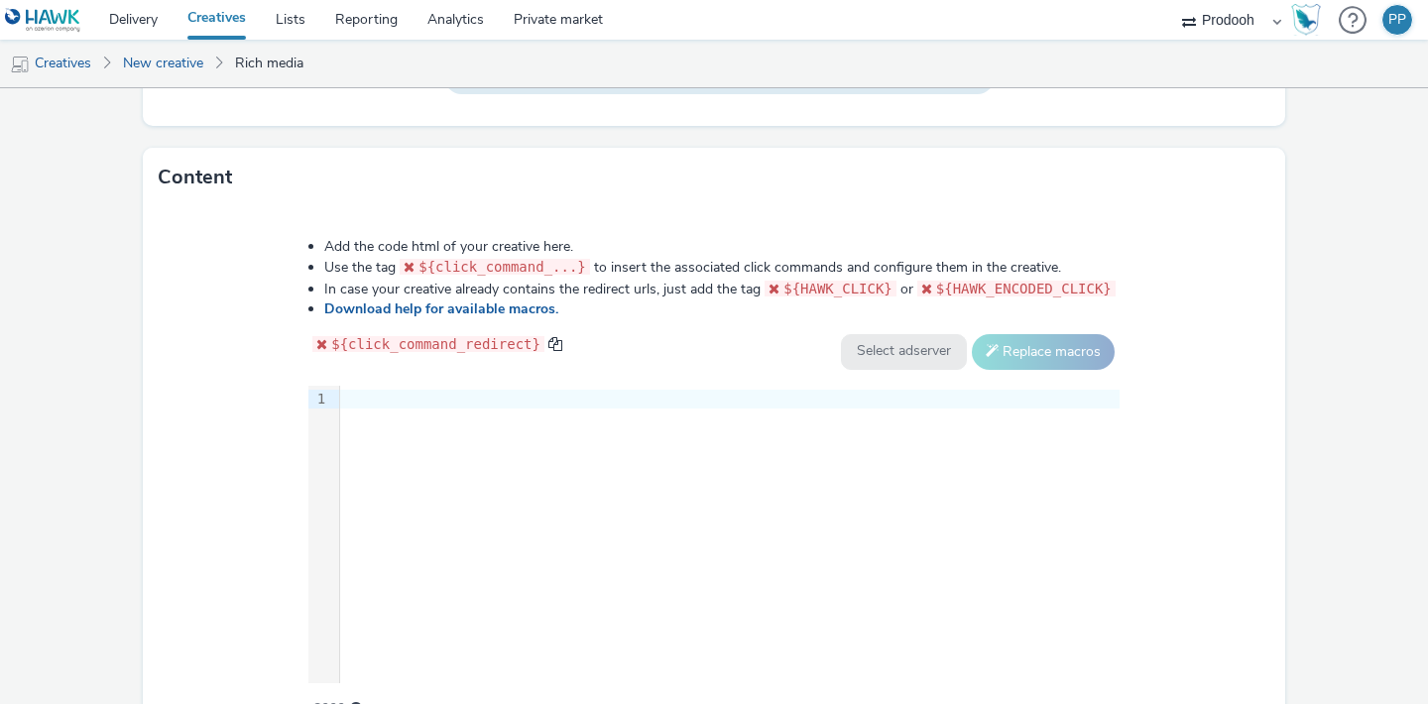
scroll to position [907, 0]
click at [405, 432] on div "9 1 ›" at bounding box center [713, 533] width 811 height 297
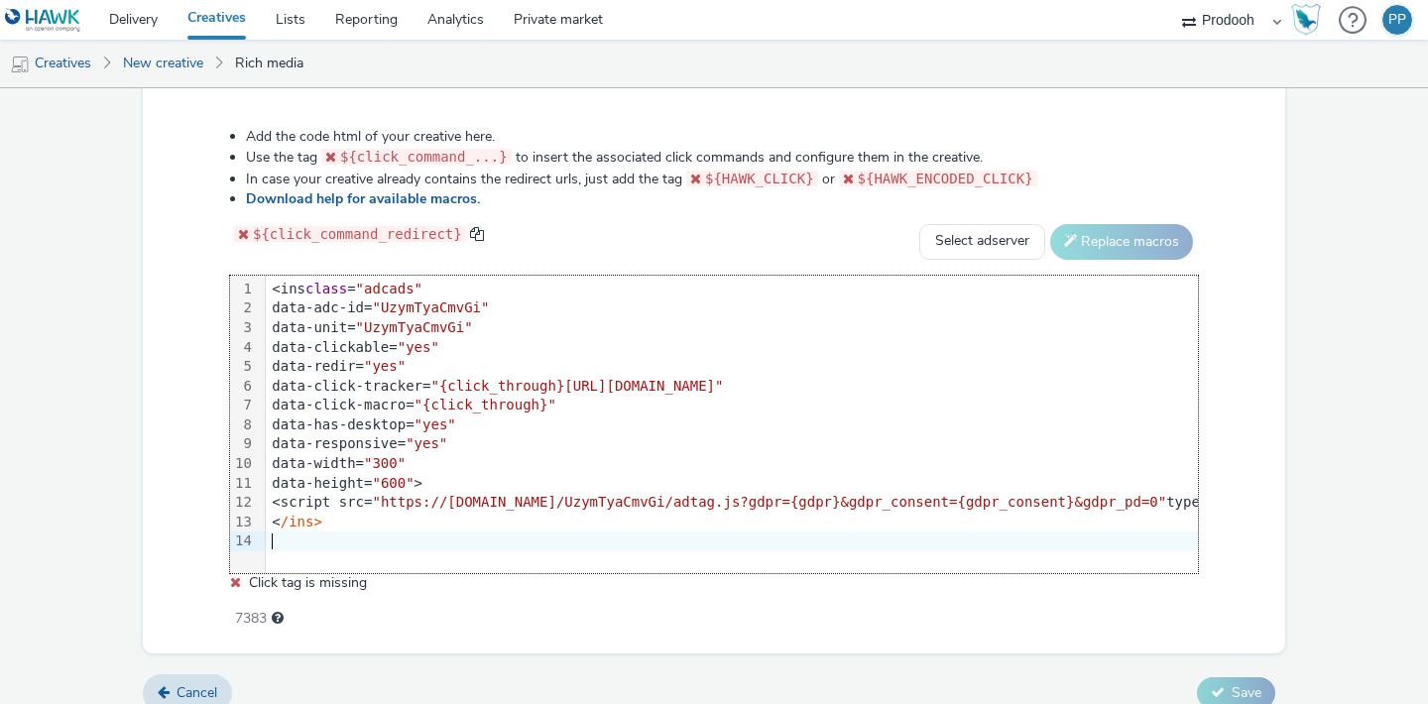
scroll to position [1012, 0]
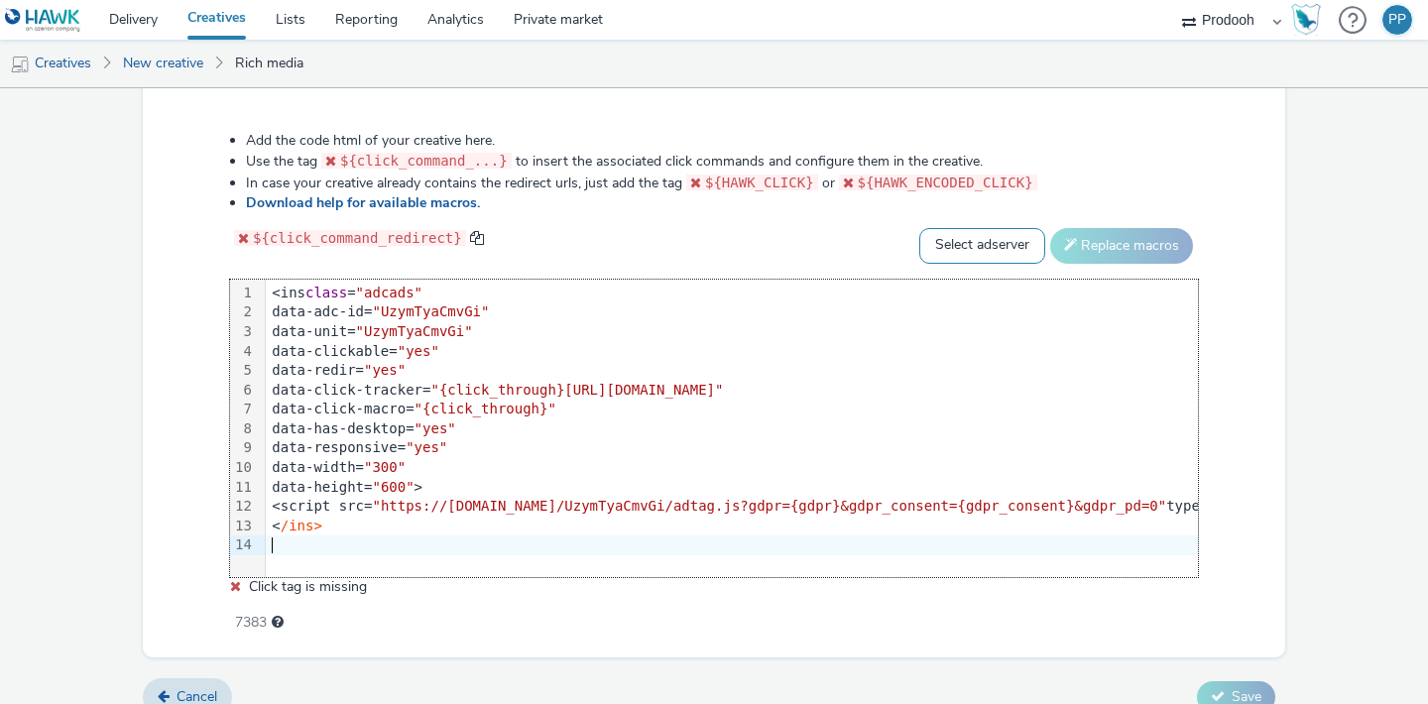
click at [961, 243] on select "Select adserver Sizmek DCM Adform Sting" at bounding box center [982, 246] width 126 height 36
click at [919, 228] on select "Select adserver Sizmek DCM Adform Sting" at bounding box center [982, 246] width 126 height 36
click at [784, 228] on div "${click_command_redirect} Select adserver Sizmek DCM Adform Sting Replace macros" at bounding box center [714, 246] width 968 height 36
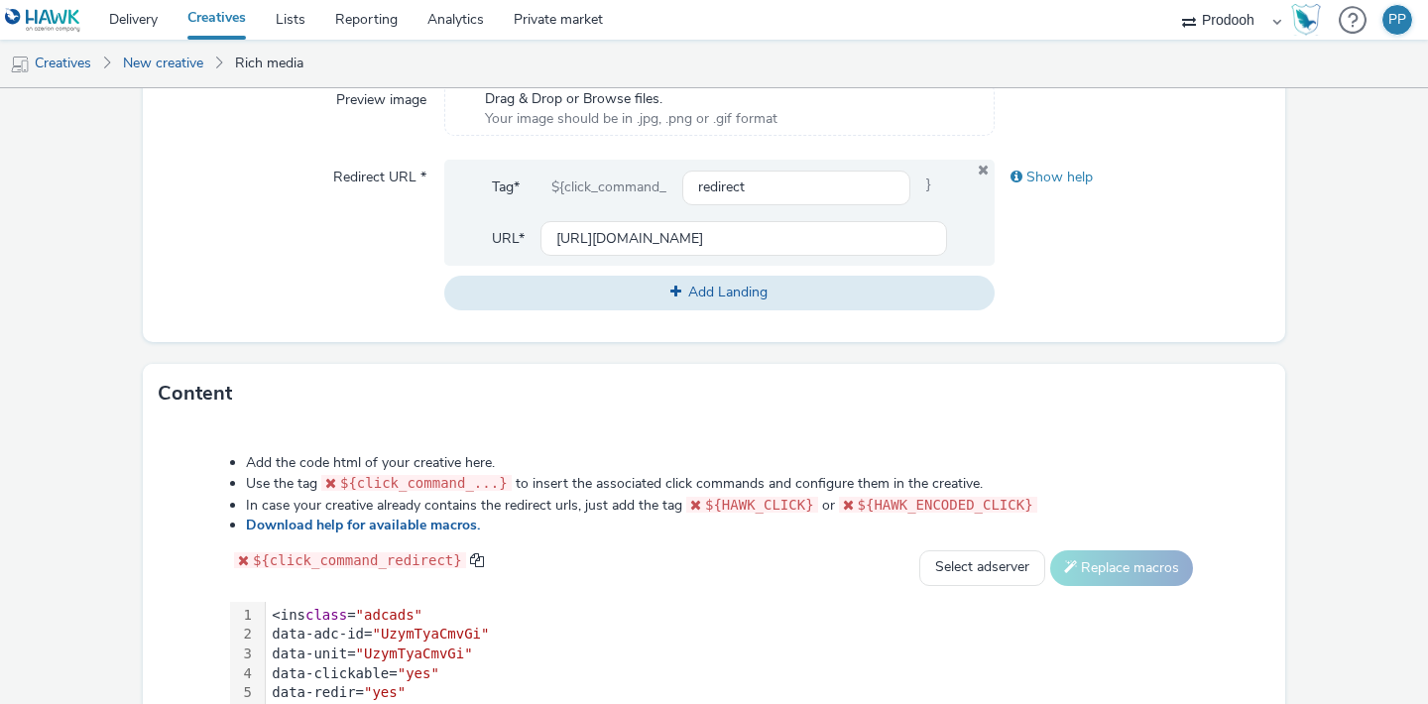
scroll to position [669, 0]
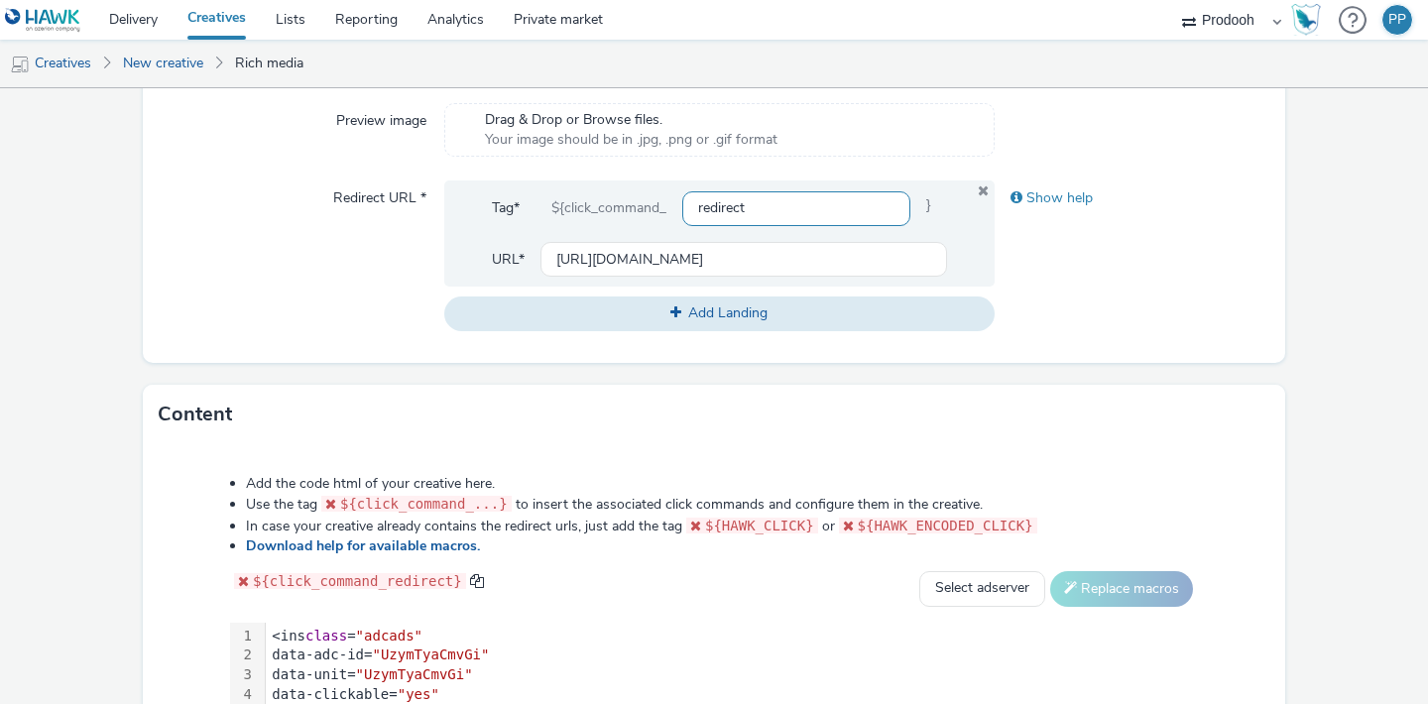
click at [802, 210] on input "redirect" at bounding box center [796, 208] width 228 height 35
click at [593, 257] on input "https://www.oxxo.com/paratodastusreuniones?utm_source=paid&utm_medium=rich-medi…" at bounding box center [743, 259] width 407 height 35
click at [273, 304] on div "Redirect URL *" at bounding box center [302, 255] width 286 height 150
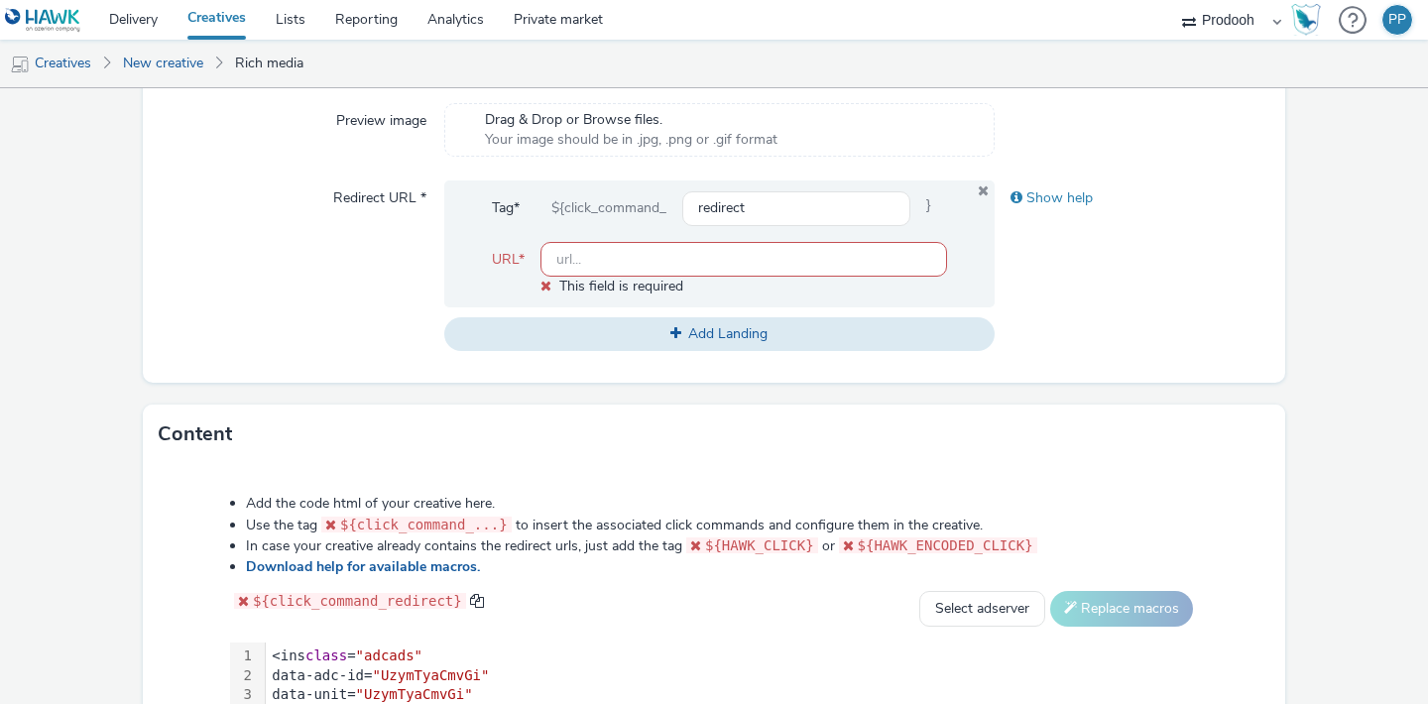
click at [561, 251] on input "text" at bounding box center [743, 259] width 407 height 35
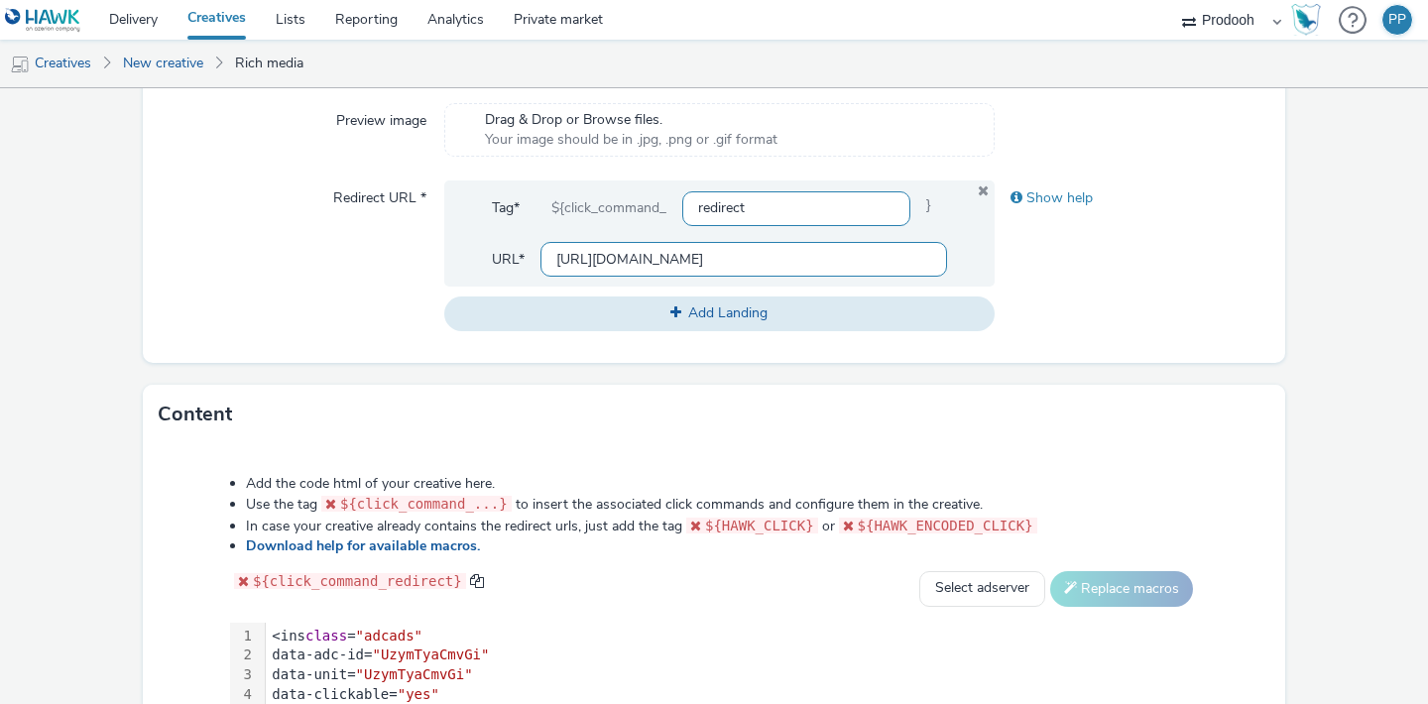
type input "https://www.oxxo.com/paratodastusreuniones?utm_source=paid&utm_medium=rich-medi…"
click at [780, 197] on input "redirect" at bounding box center [796, 208] width 228 height 35
click at [328, 290] on div "Redirect URL *" at bounding box center [302, 255] width 286 height 150
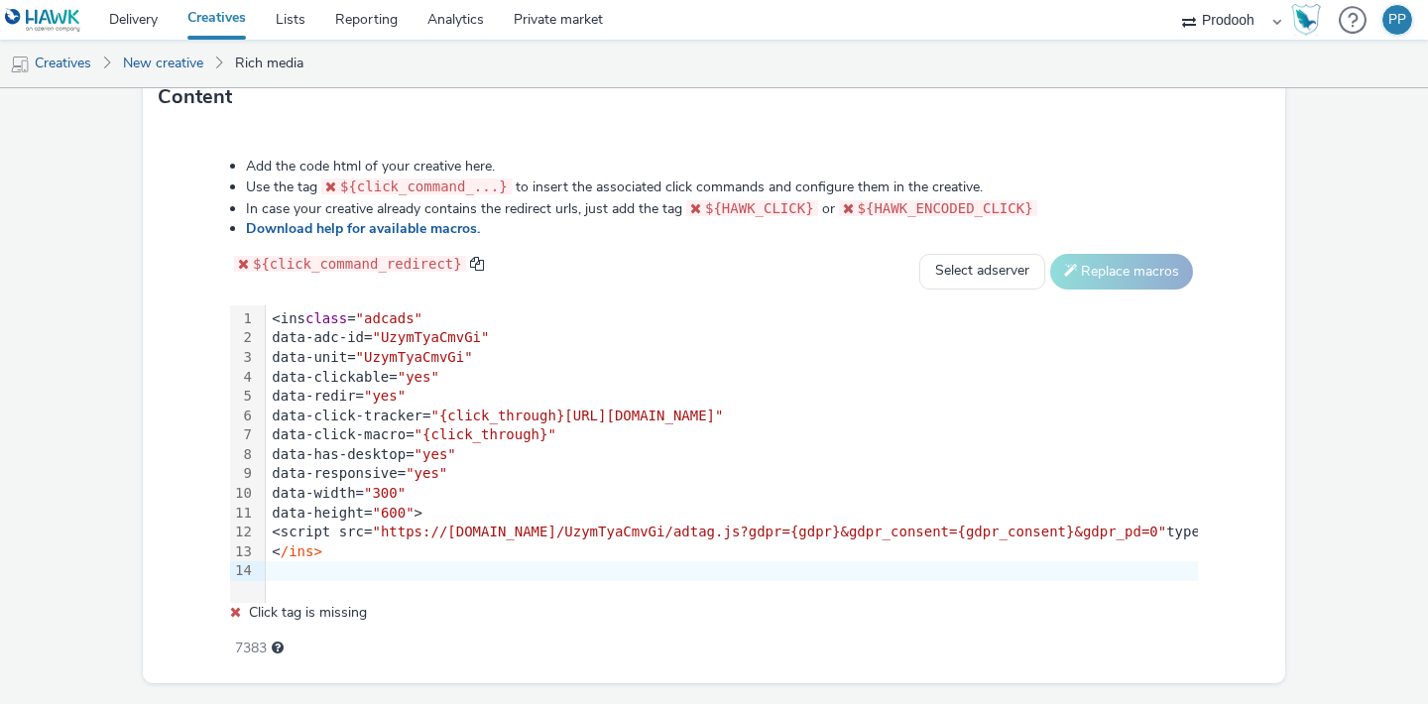
scroll to position [1037, 0]
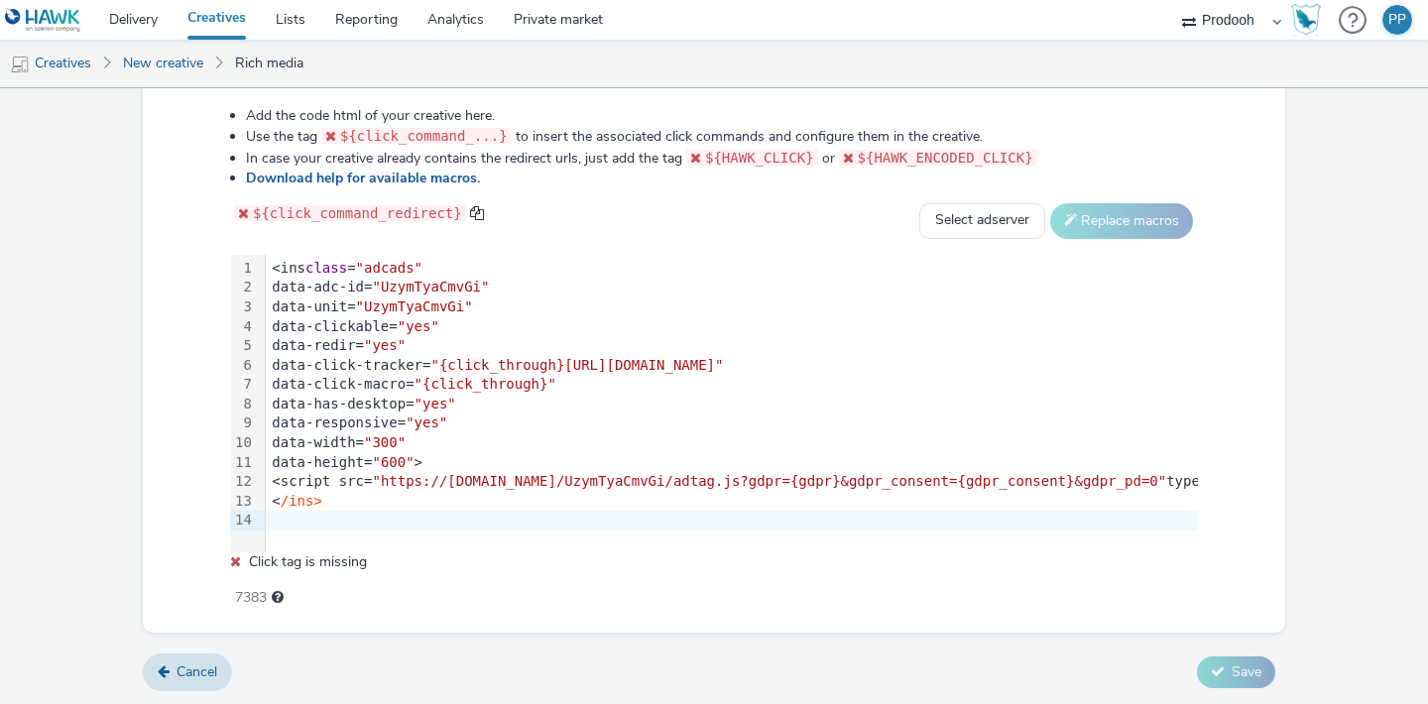
click at [467, 208] on div "${click_command_redirect}" at bounding box center [357, 213] width 254 height 21
click at [474, 208] on span at bounding box center [477, 212] width 15 height 15
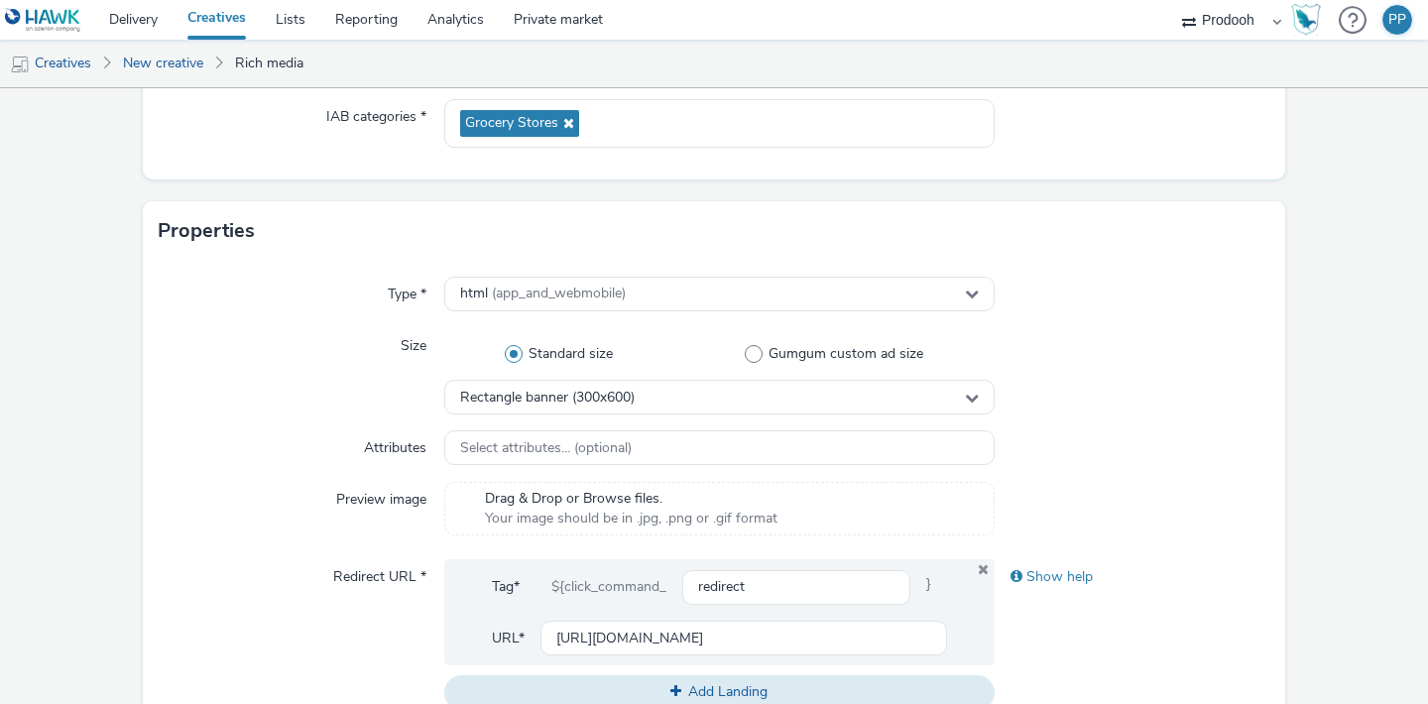
scroll to position [368, 0]
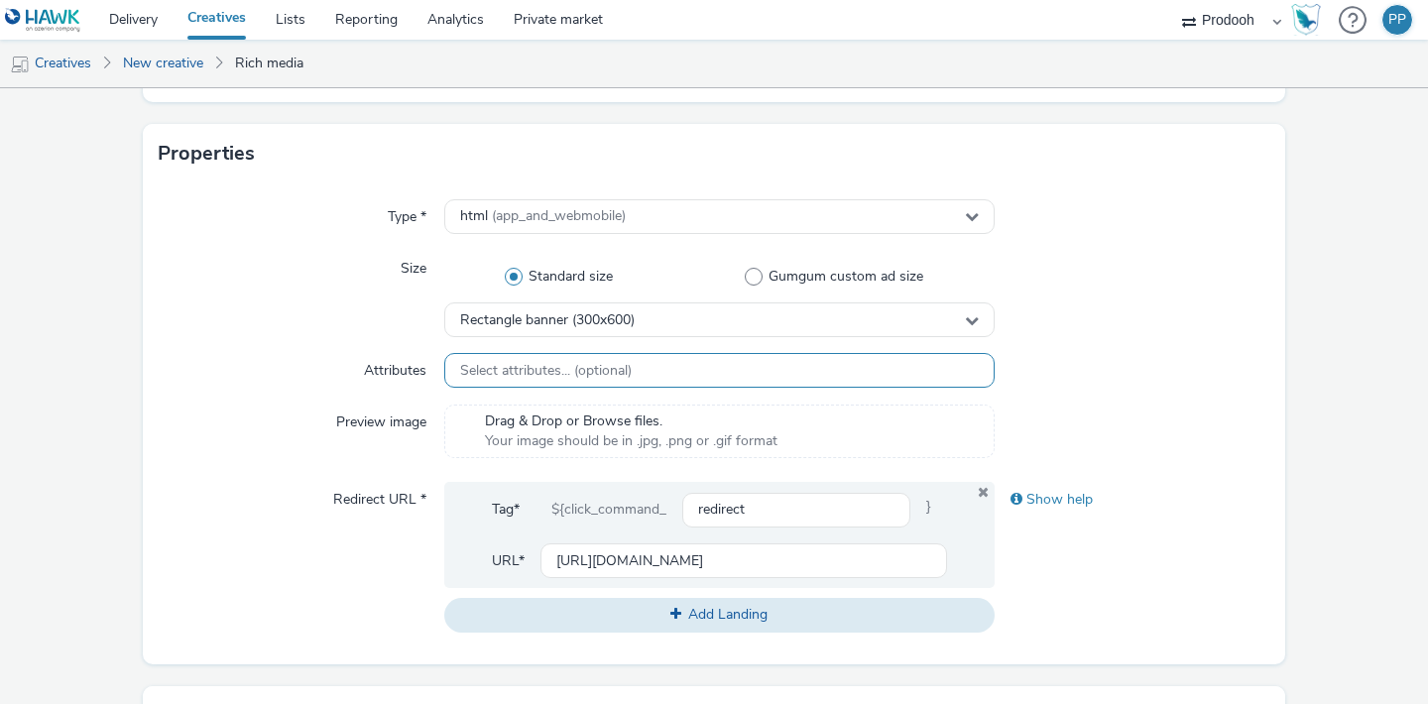
click at [671, 360] on div "Select attributes... (optional)" at bounding box center [719, 370] width 550 height 35
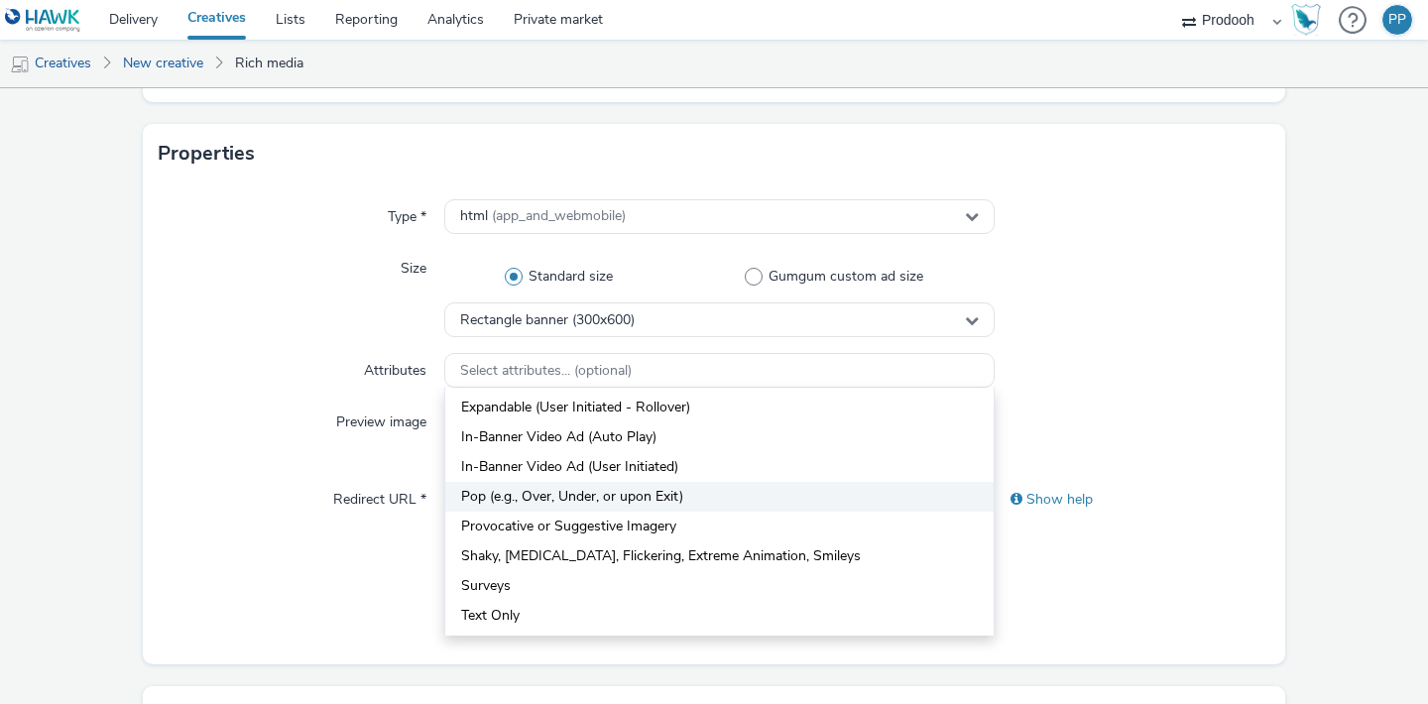
scroll to position [141, 0]
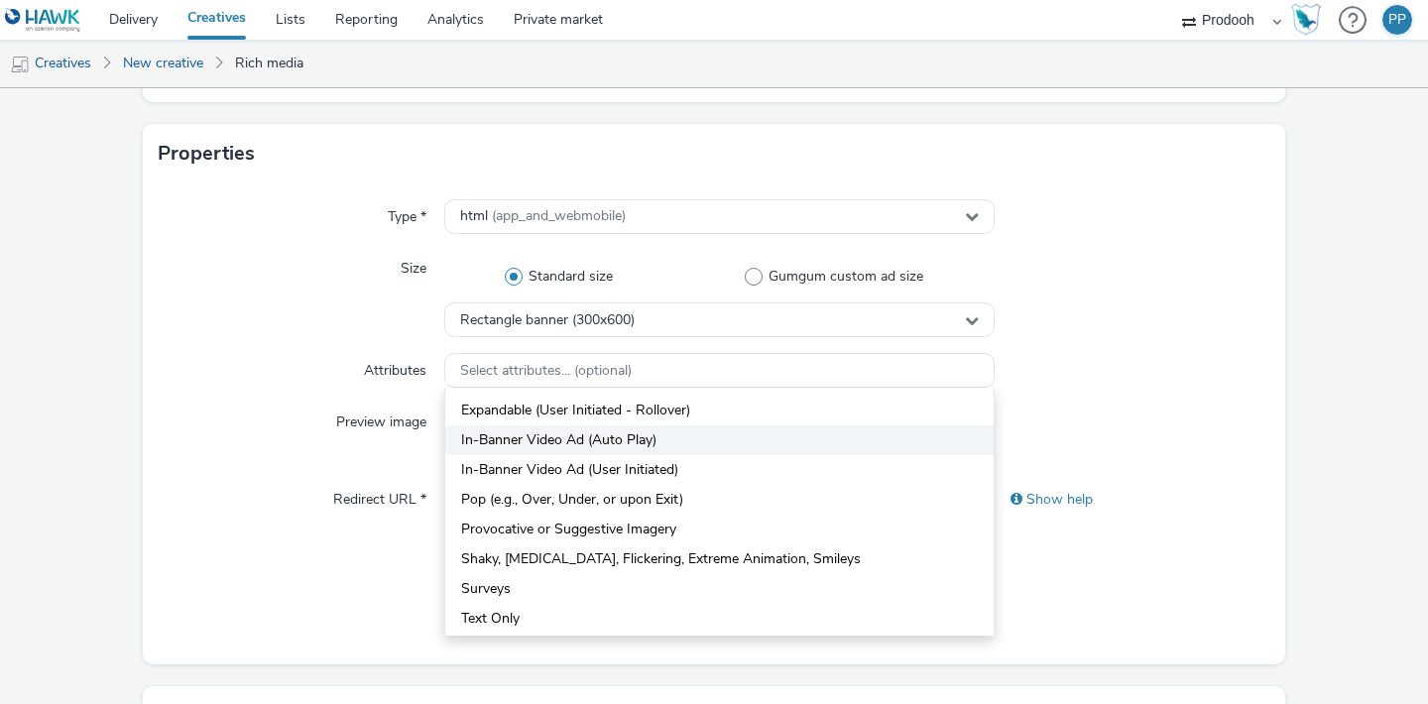
click at [628, 448] on span "In-Banner Video Ad (Auto Play)" at bounding box center [558, 440] width 195 height 20
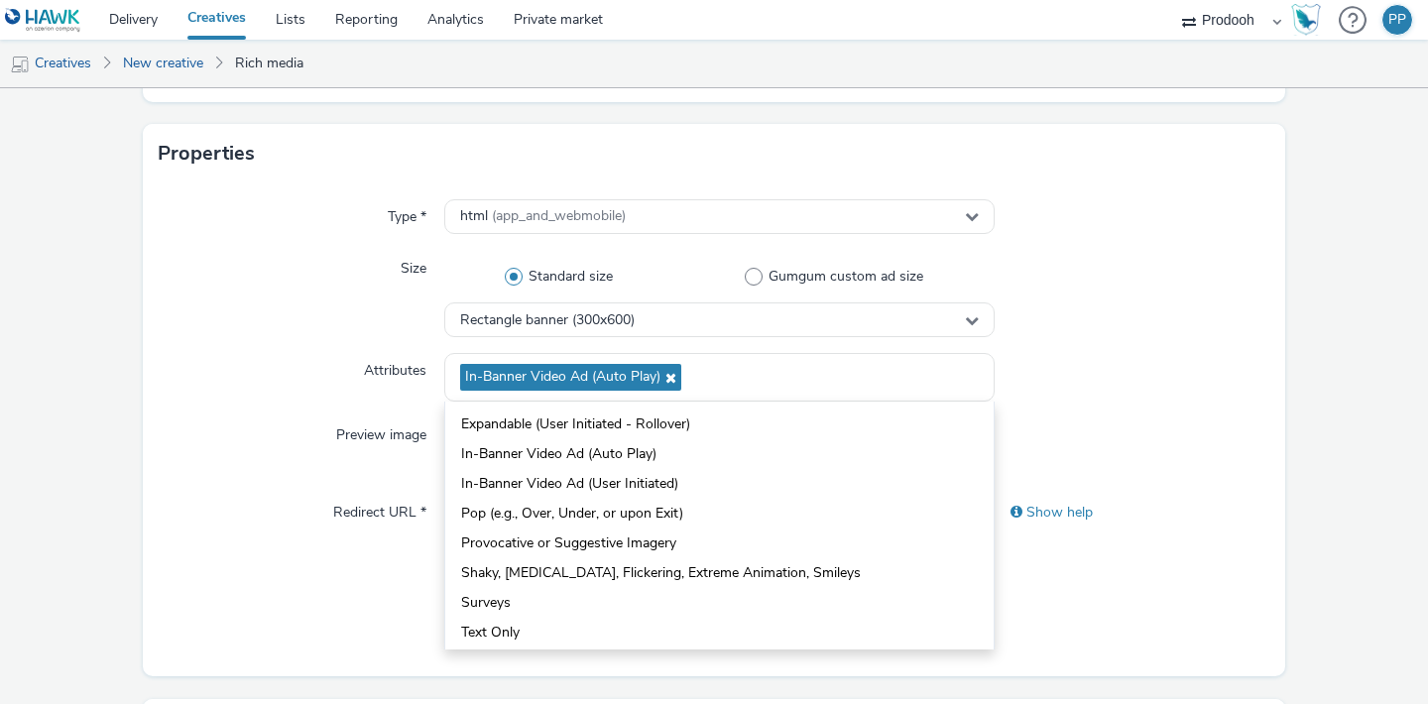
click at [1075, 374] on div at bounding box center [1133, 377] width 276 height 49
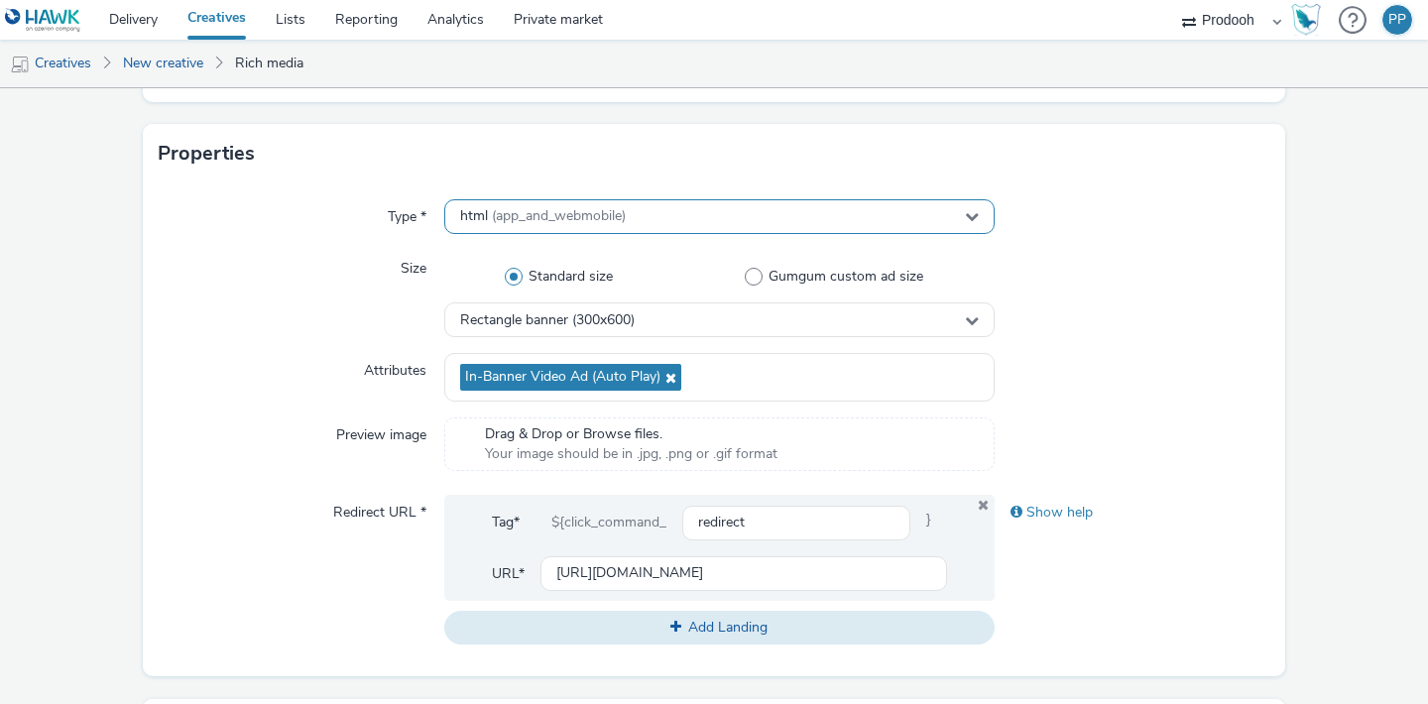
click at [754, 221] on div "html (app_and_webmobile)" at bounding box center [719, 216] width 550 height 35
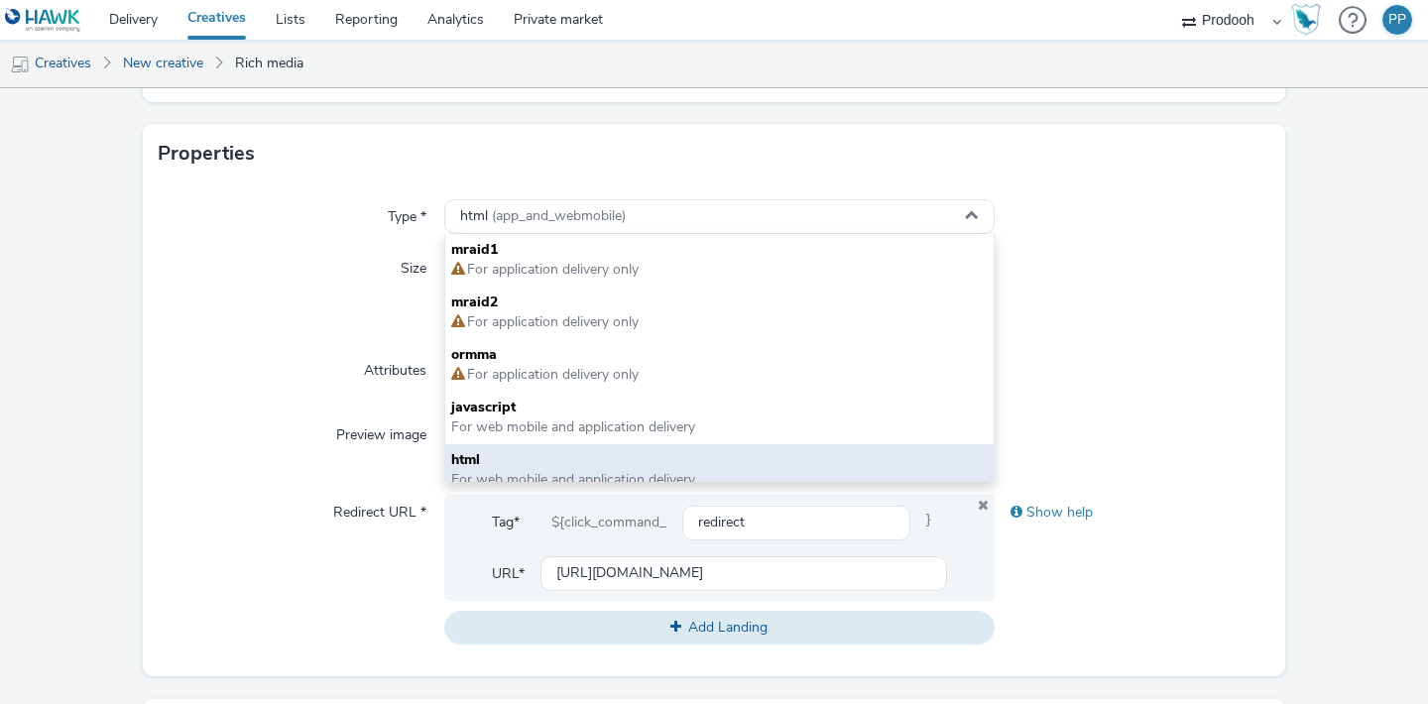
click at [694, 452] on span "html" at bounding box center [719, 460] width 536 height 20
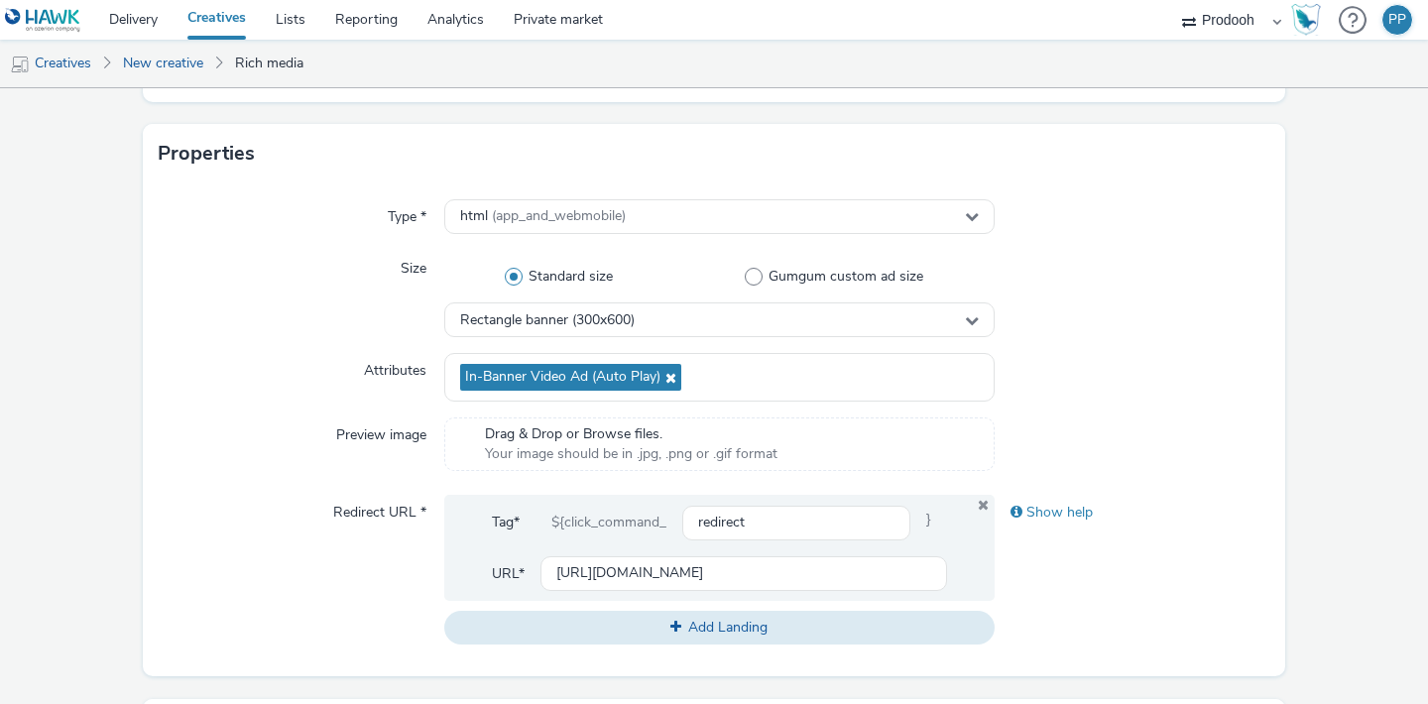
click at [1194, 329] on div at bounding box center [1133, 294] width 276 height 86
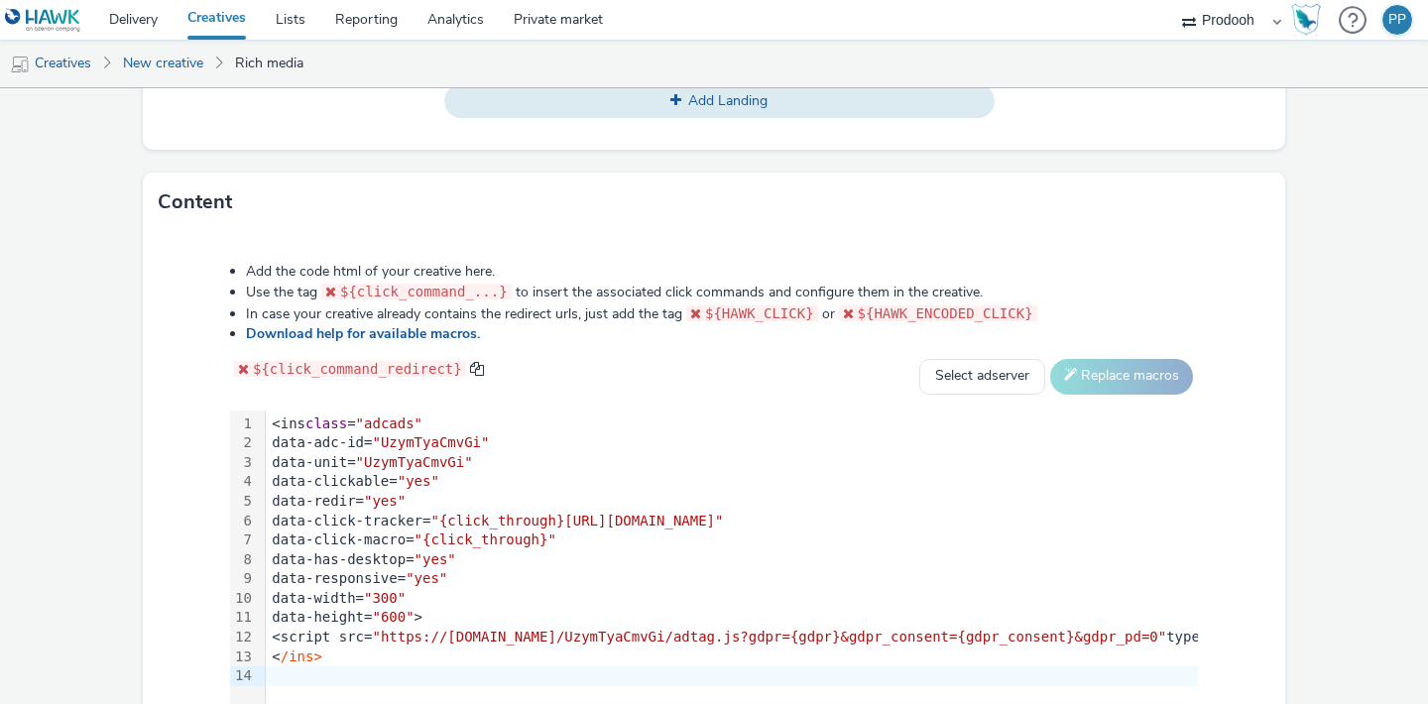
scroll to position [1050, 0]
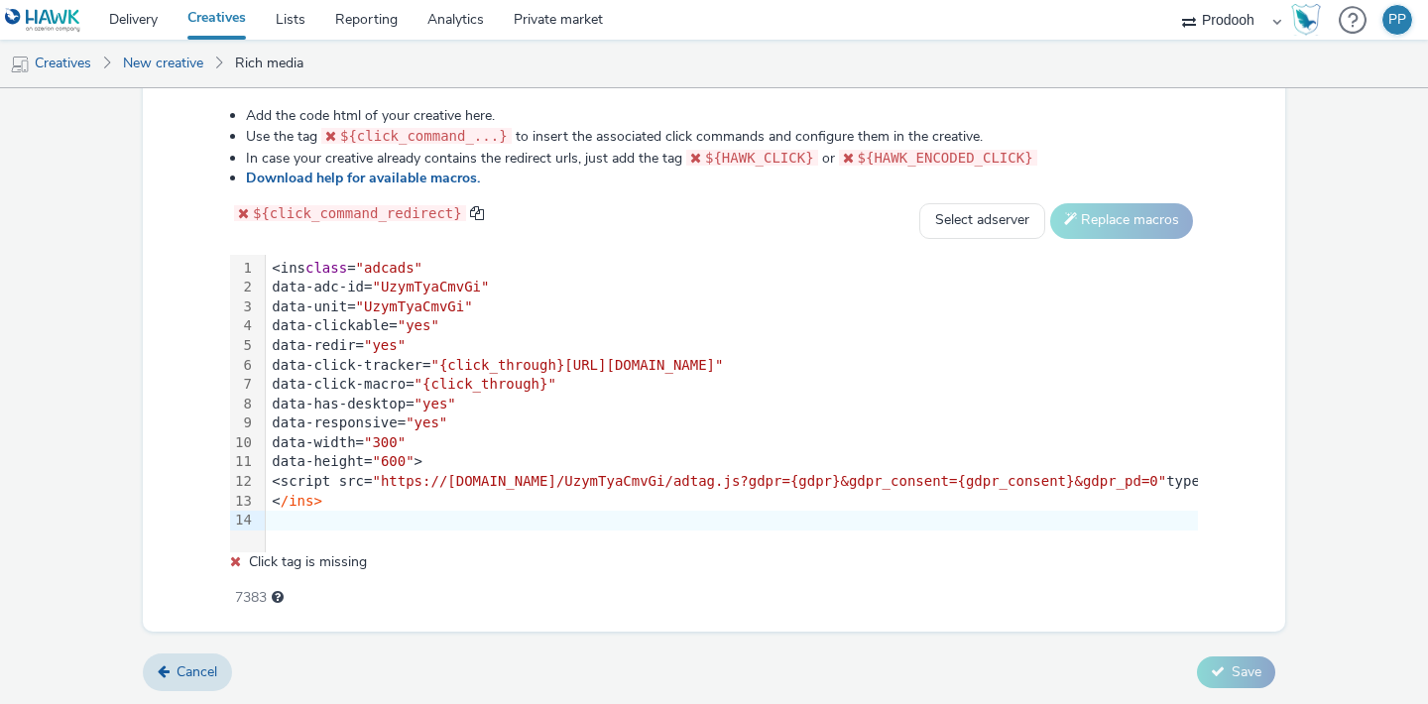
click at [692, 155] on span at bounding box center [697, 158] width 15 height 14
drag, startPoint x: 703, startPoint y: 155, endPoint x: 812, endPoint y: 151, distance: 109.1
click at [812, 151] on code "${HAWK_CLICK}" at bounding box center [752, 158] width 132 height 16
copy span "${HAWK_CLICK}"
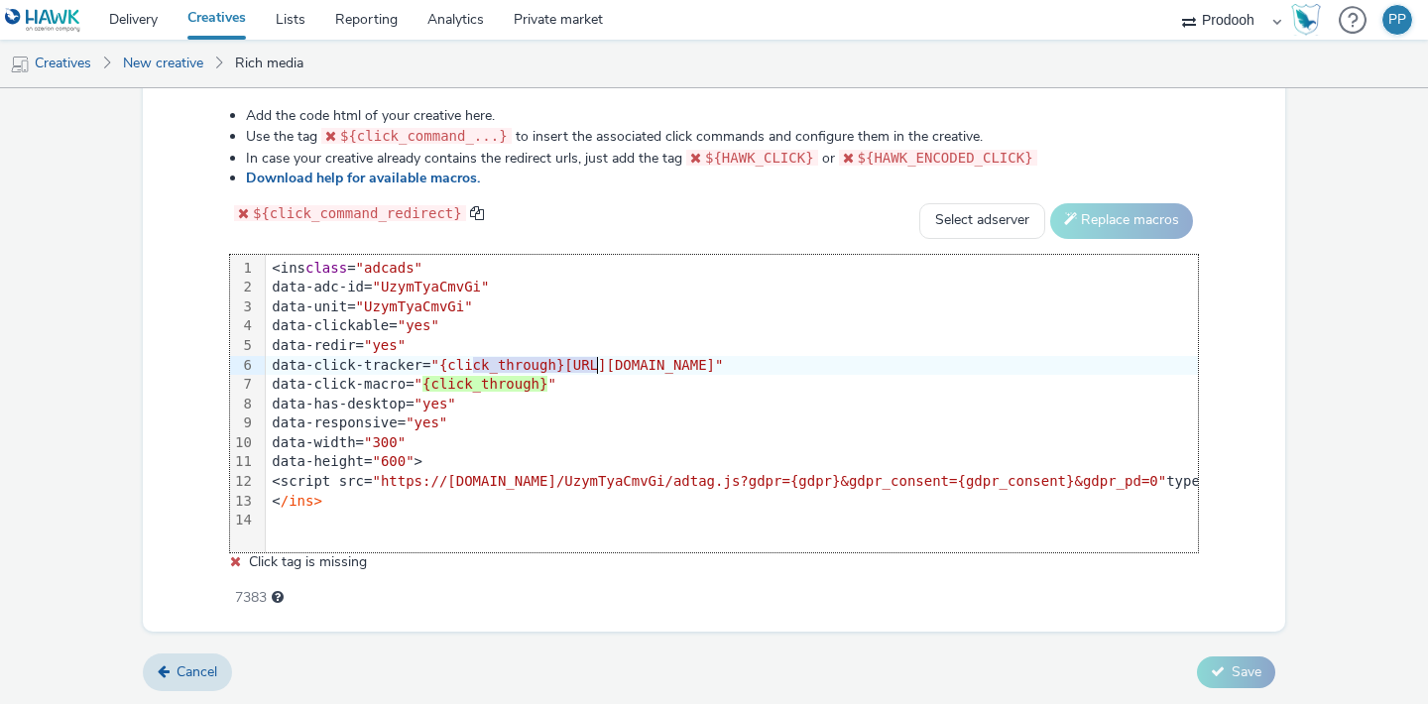
drag, startPoint x: 472, startPoint y: 360, endPoint x: 594, endPoint y: 362, distance: 122.0
click at [594, 362] on span ""{click_through}https://www.oxxo.com/paratodastusreuniones?utm_source=paid&utm_…" at bounding box center [576, 365] width 293 height 16
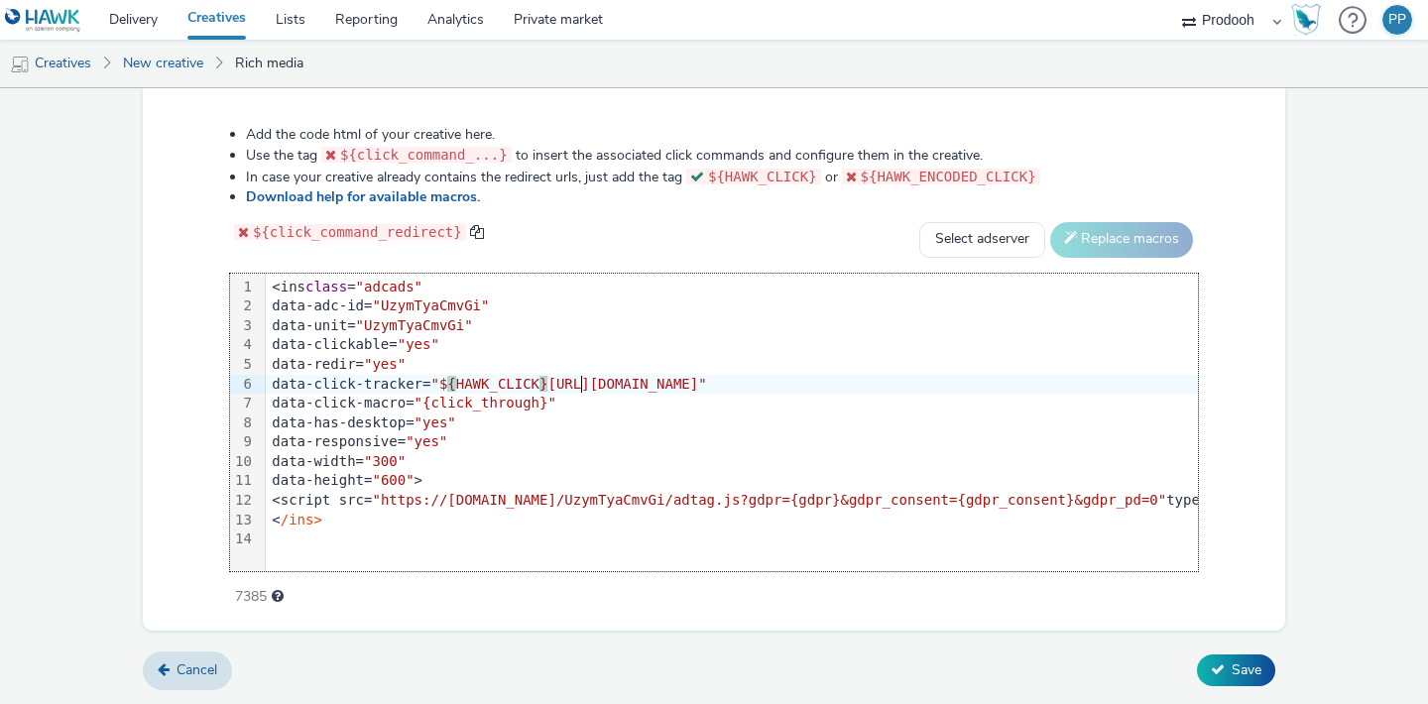
scroll to position [1029, 0]
click at [617, 224] on div "${click_command_redirect} Select adserver Sizmek DCM Adform Sting Replace macros" at bounding box center [714, 242] width 968 height 36
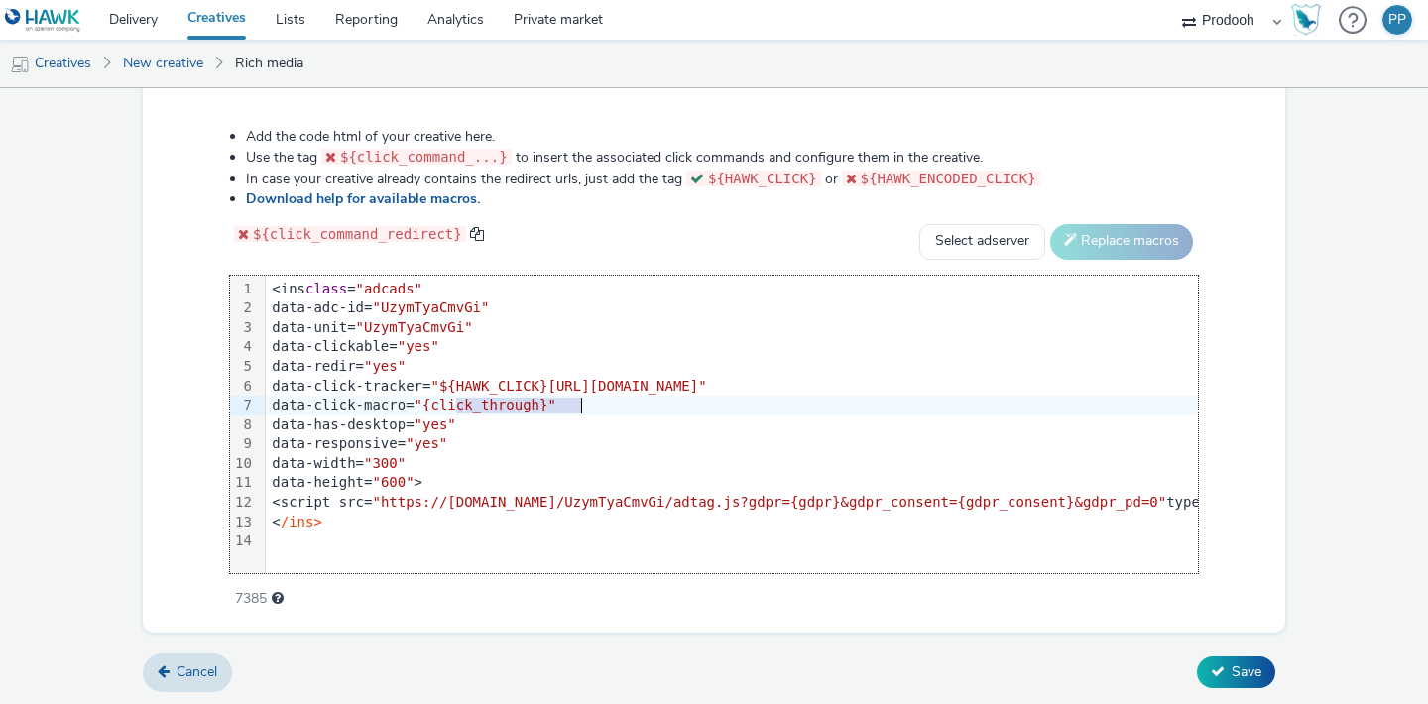
drag, startPoint x: 454, startPoint y: 402, endPoint x: 580, endPoint y: 396, distance: 126.1
click at [556, 397] on span ""{click_through}"" at bounding box center [485, 405] width 142 height 16
click at [671, 256] on div "${click_command_redirect} Select adserver Sizmek DCM Adform Sting Replace macros" at bounding box center [714, 242] width 968 height 36
click at [1222, 657] on button "Save" at bounding box center [1236, 672] width 78 height 32
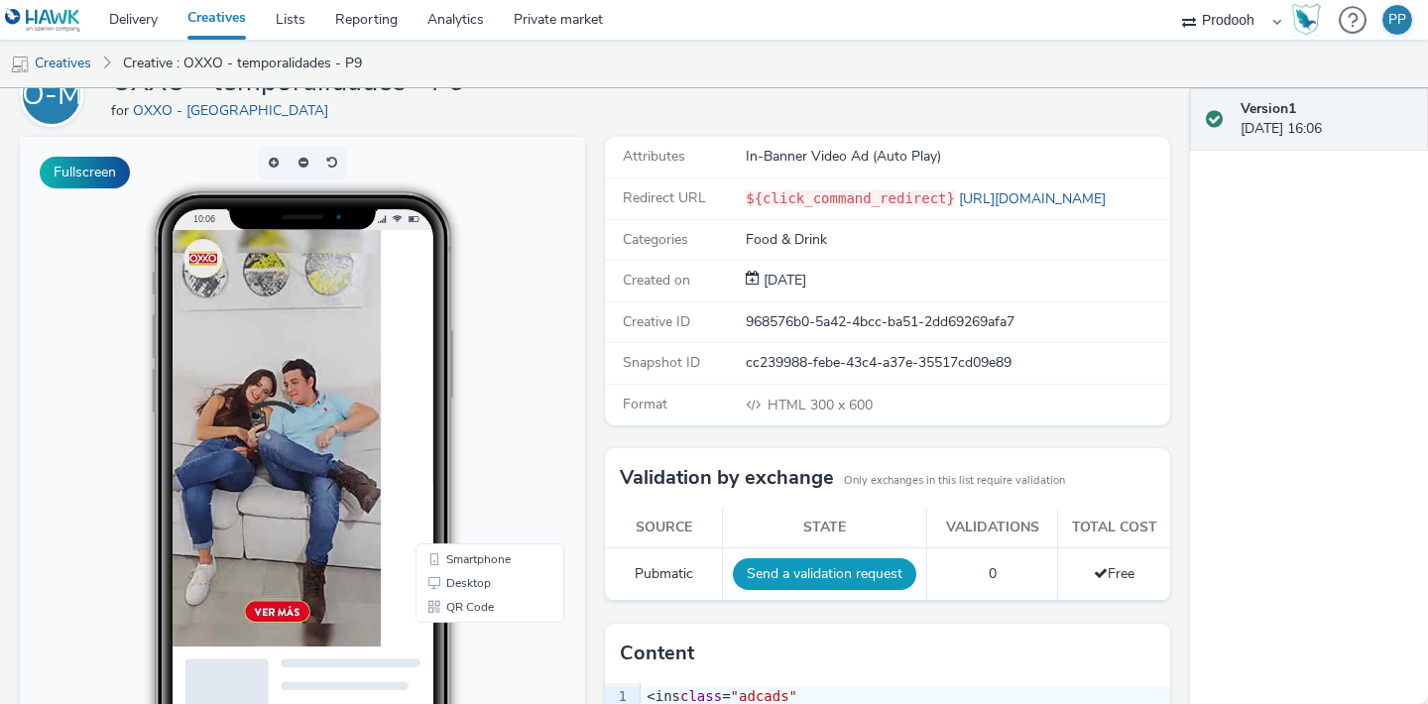
click at [842, 572] on button "Send a validation request" at bounding box center [824, 574] width 183 height 32
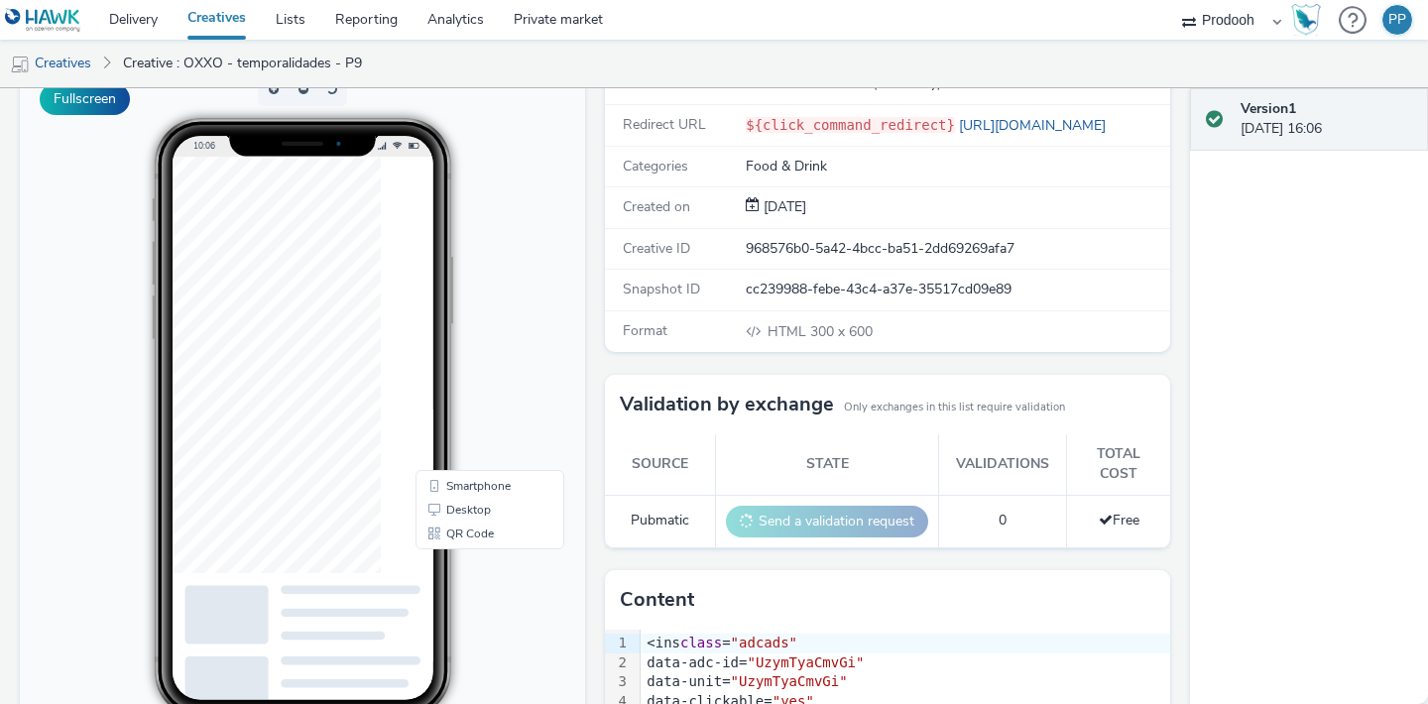
scroll to position [184, 0]
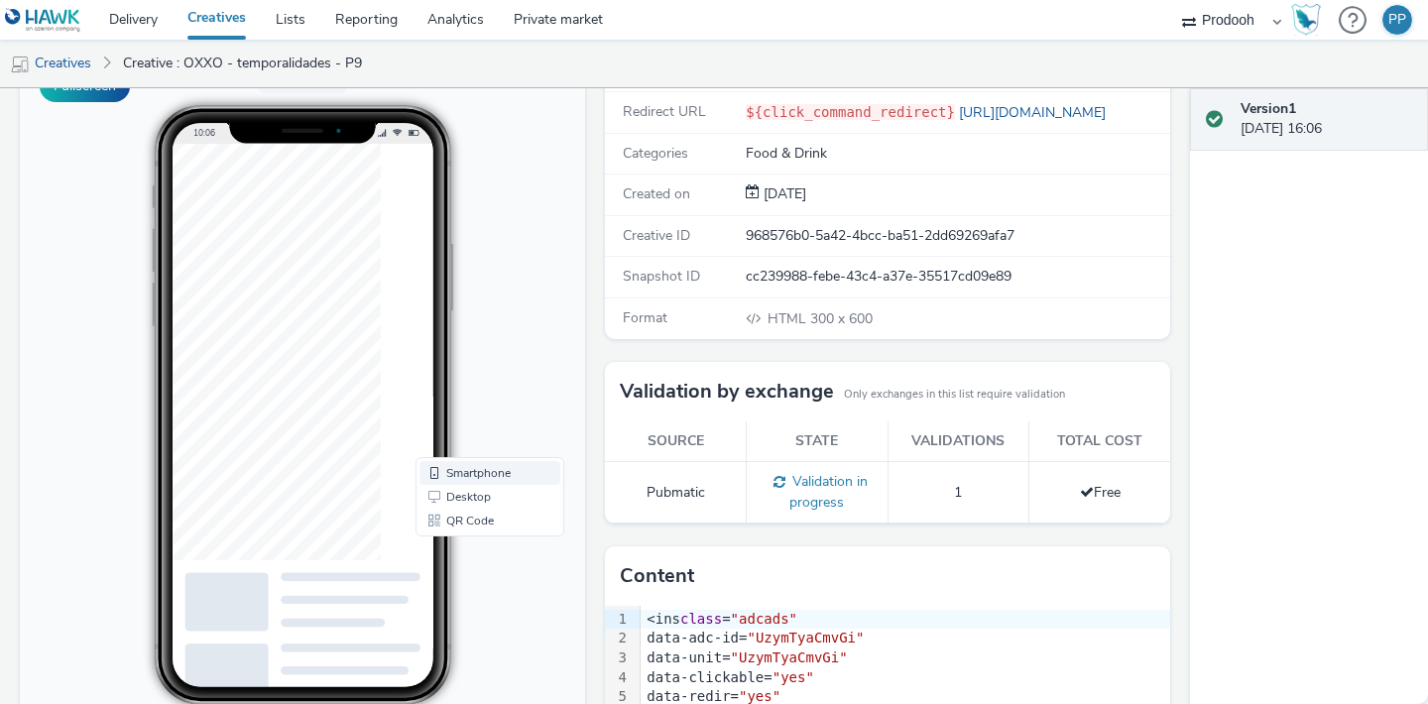
click at [515, 472] on link "Smartphone" at bounding box center [489, 473] width 141 height 24
click at [493, 506] on link "Desktop" at bounding box center [489, 497] width 141 height 24
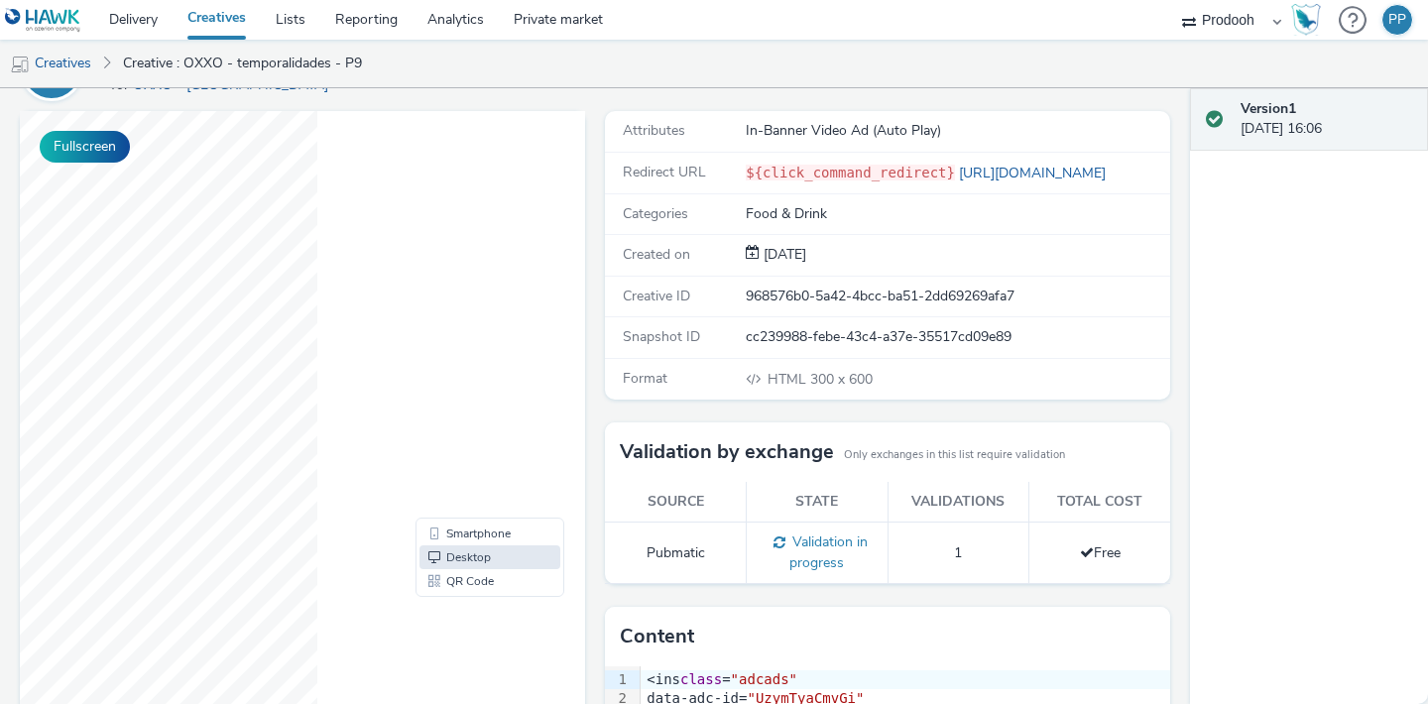
scroll to position [122, 0]
click at [486, 529] on link "Smartphone" at bounding box center [489, 536] width 141 height 24
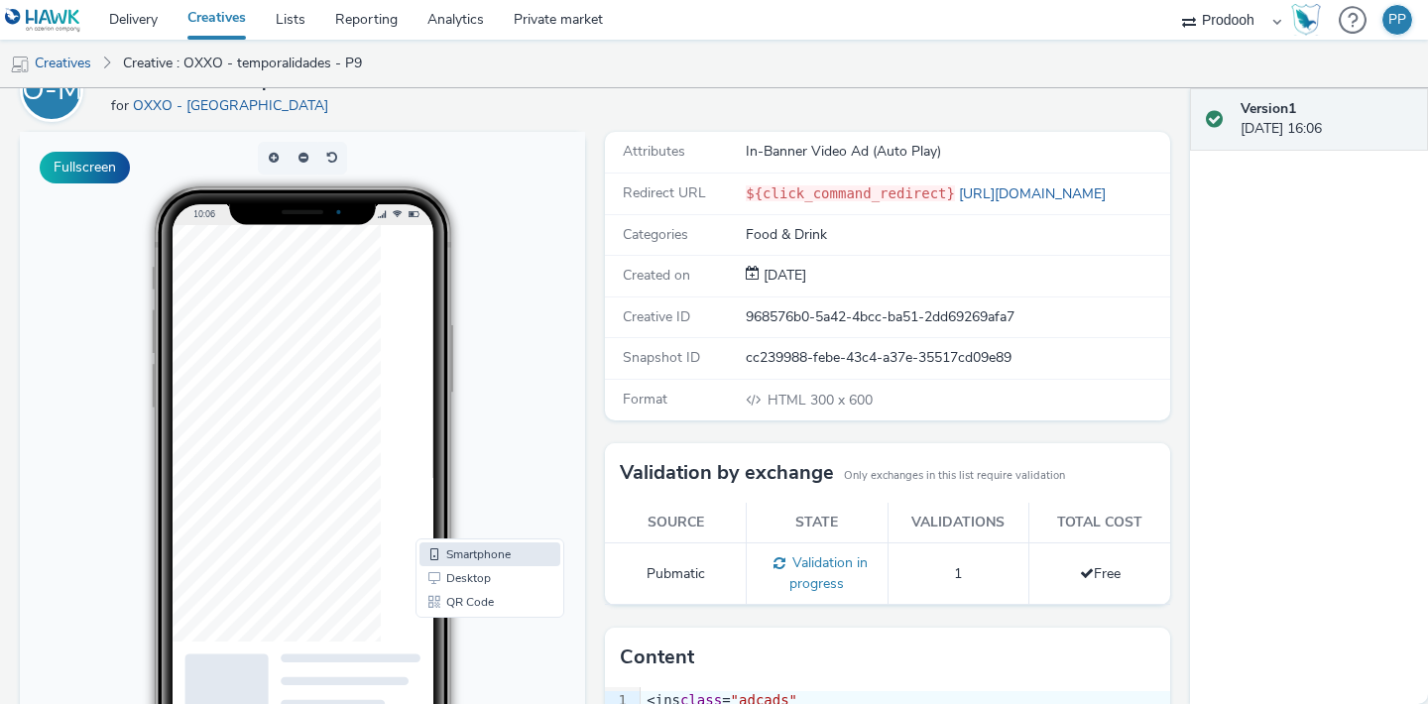
scroll to position [0, 0]
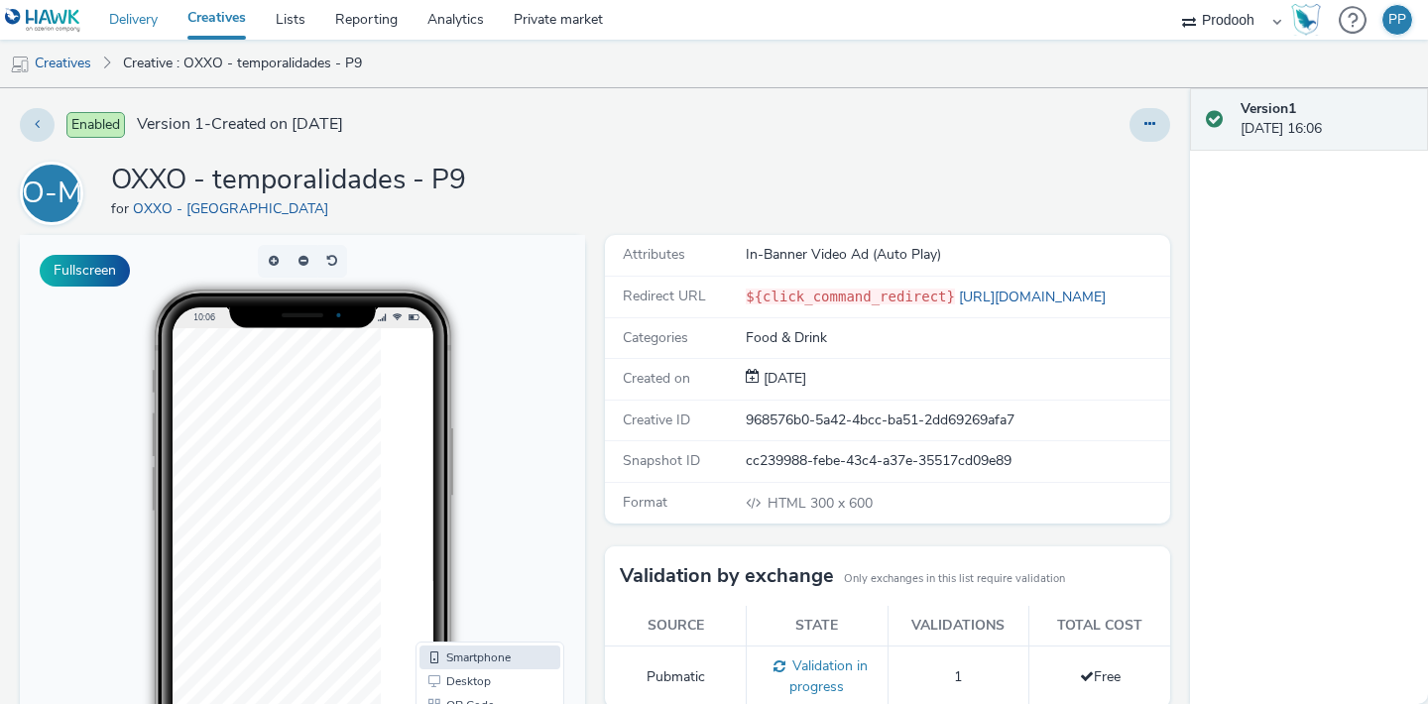
click at [141, 12] on link "Delivery" at bounding box center [133, 20] width 78 height 40
